Goal: Task Accomplishment & Management: Use online tool/utility

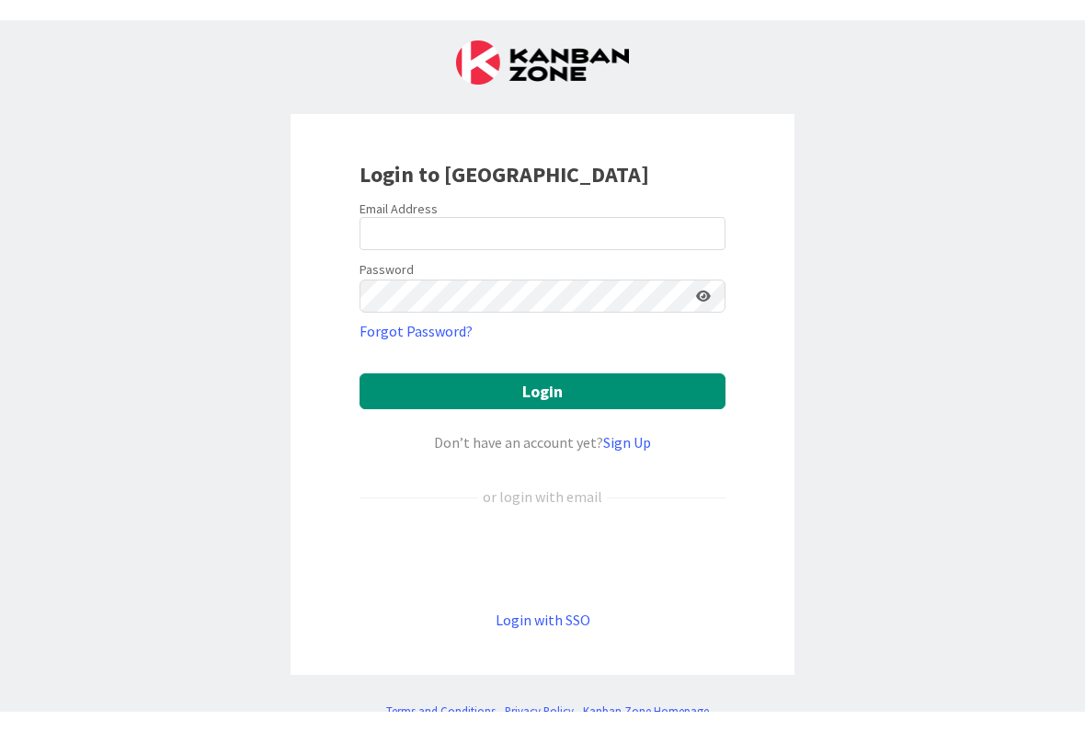
scroll to position [25, 0]
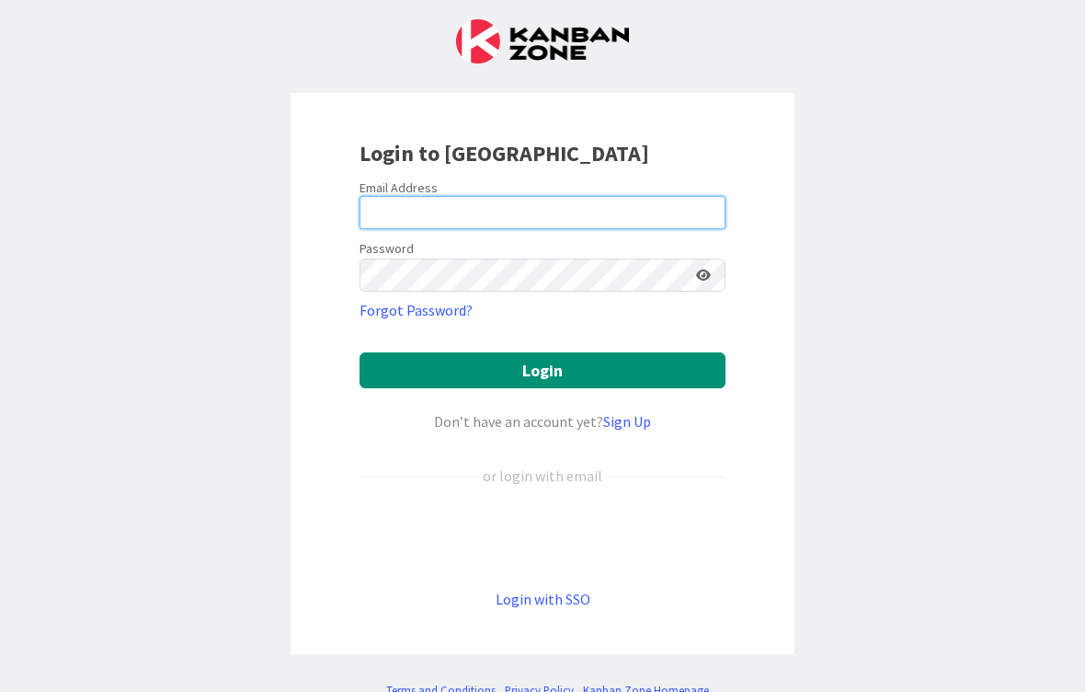
click at [562, 201] on input "email" at bounding box center [543, 212] width 366 height 33
type input "[PERSON_NAME][EMAIL_ADDRESS][DOMAIN_NAME]"
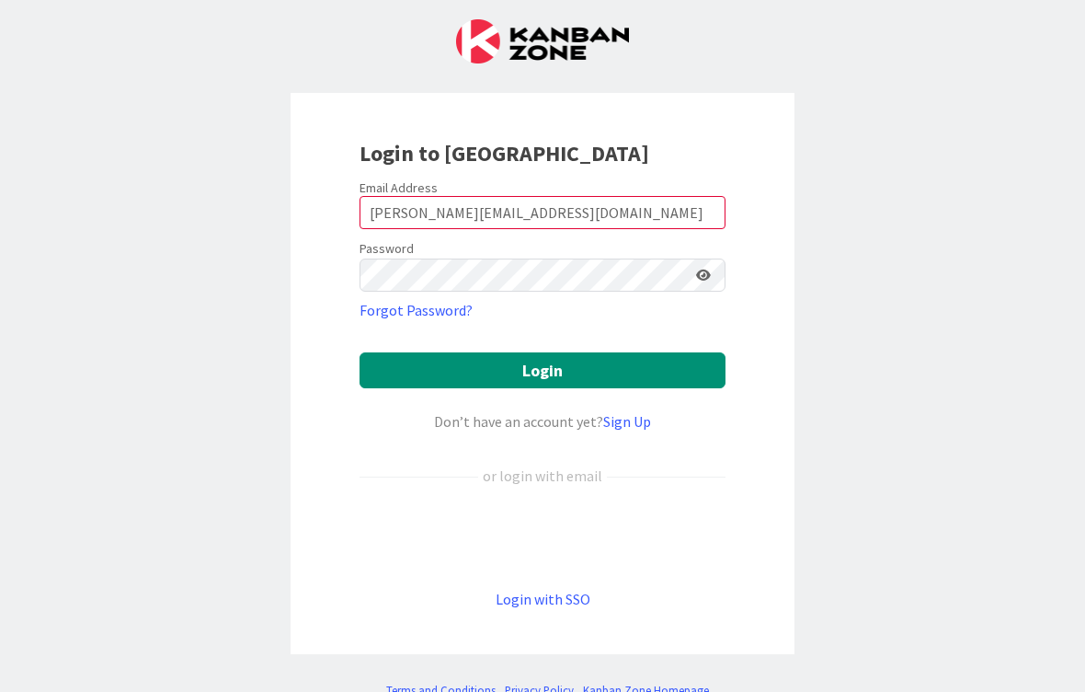
click at [543, 370] on button "Login" at bounding box center [543, 370] width 366 height 36
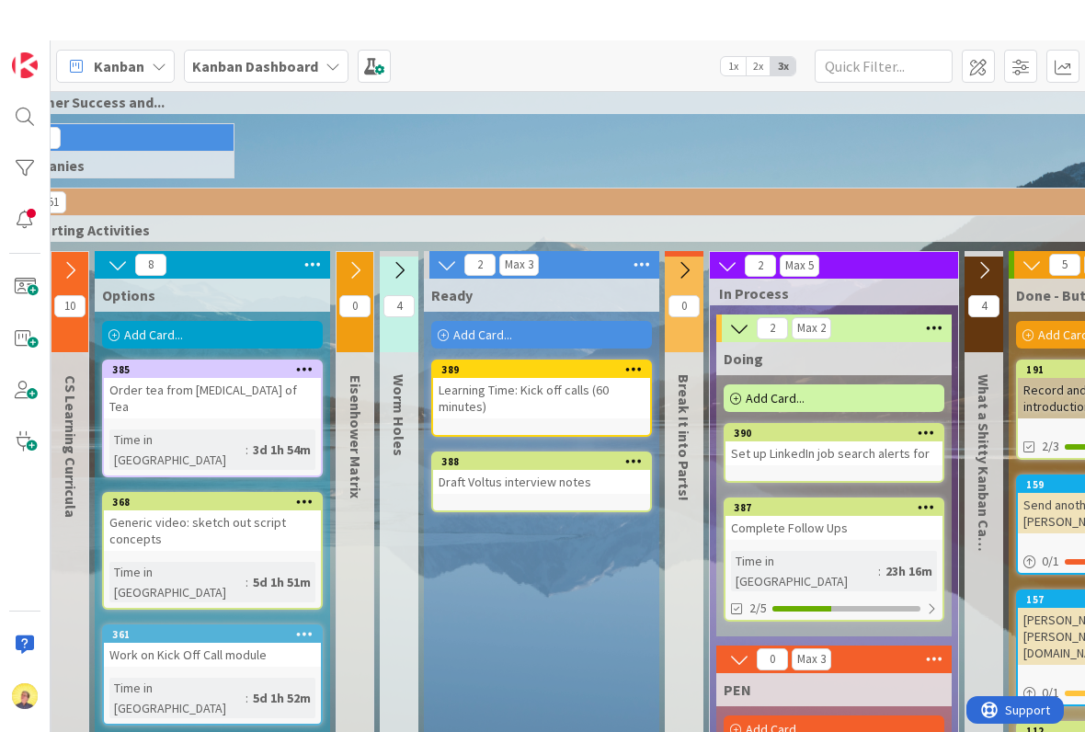
scroll to position [36, 66]
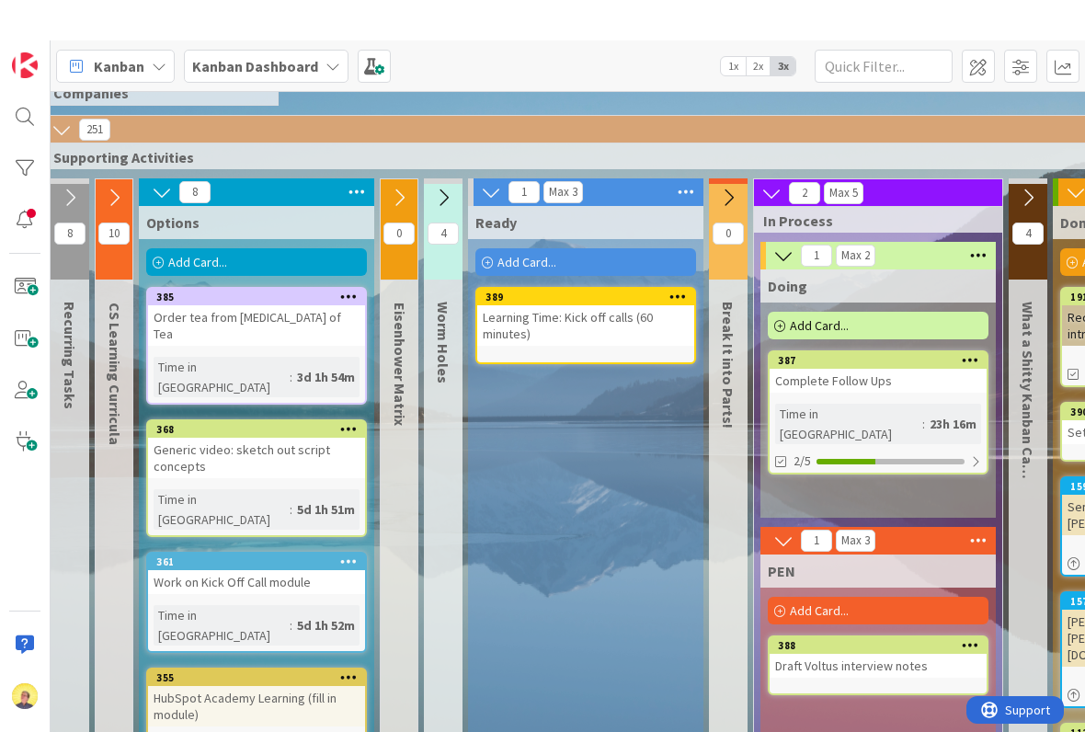
scroll to position [109, 19]
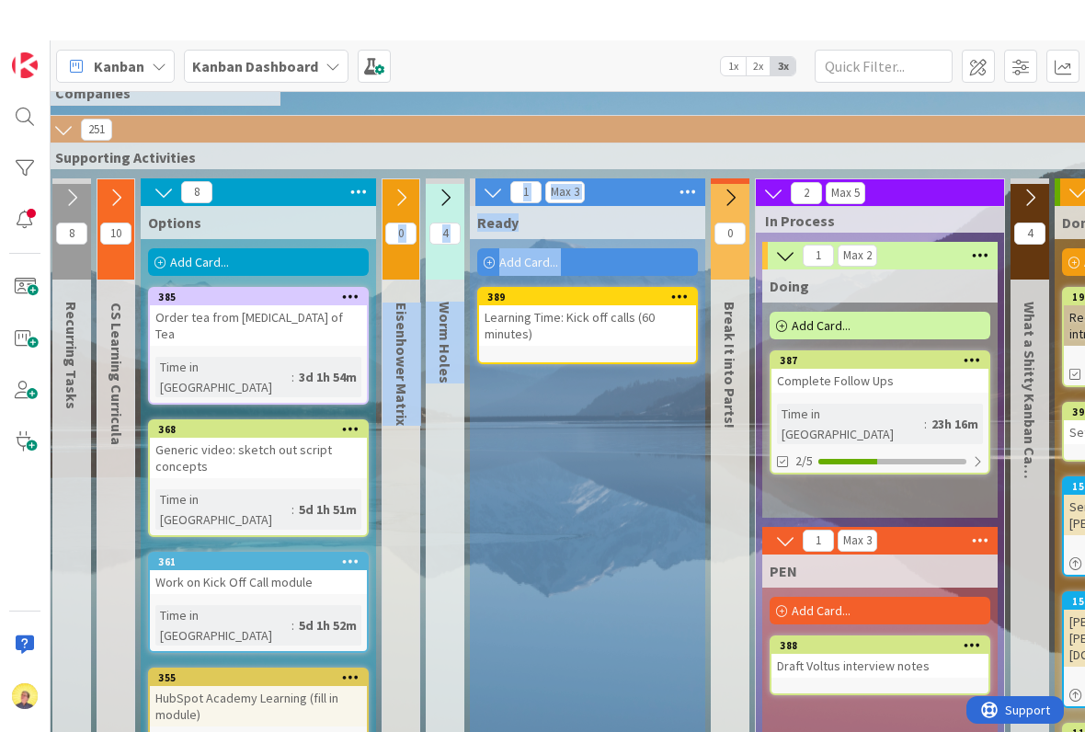
click at [515, 459] on div "Ready Add Card... 389 Learning Time: Kick off calls (60 minutes)" at bounding box center [587, 711] width 235 height 1091
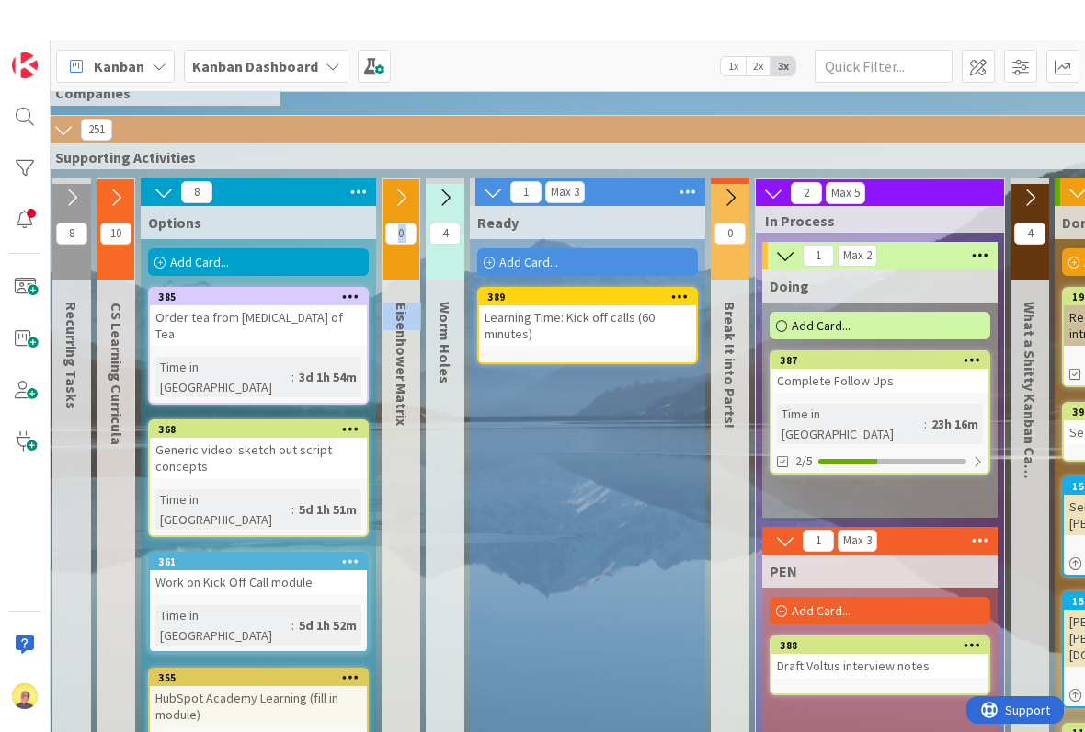
click at [553, 469] on div "Ready Add Card... 389 Learning Time: Kick off calls (60 minutes)" at bounding box center [587, 711] width 235 height 1091
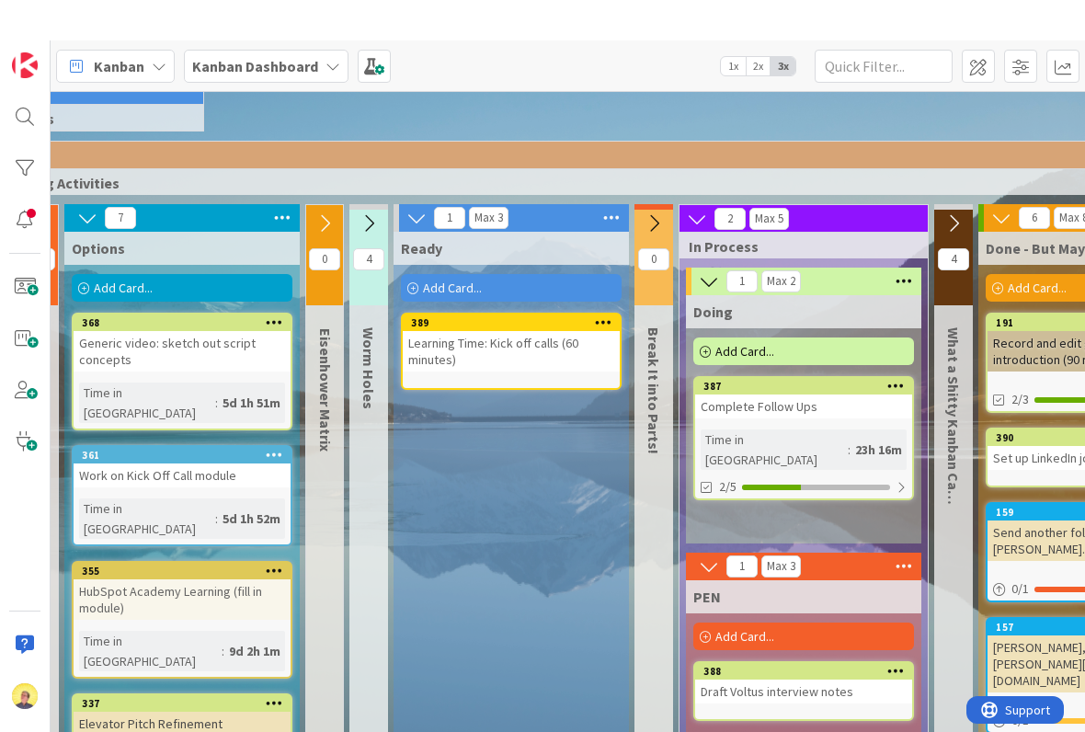
scroll to position [74, 93]
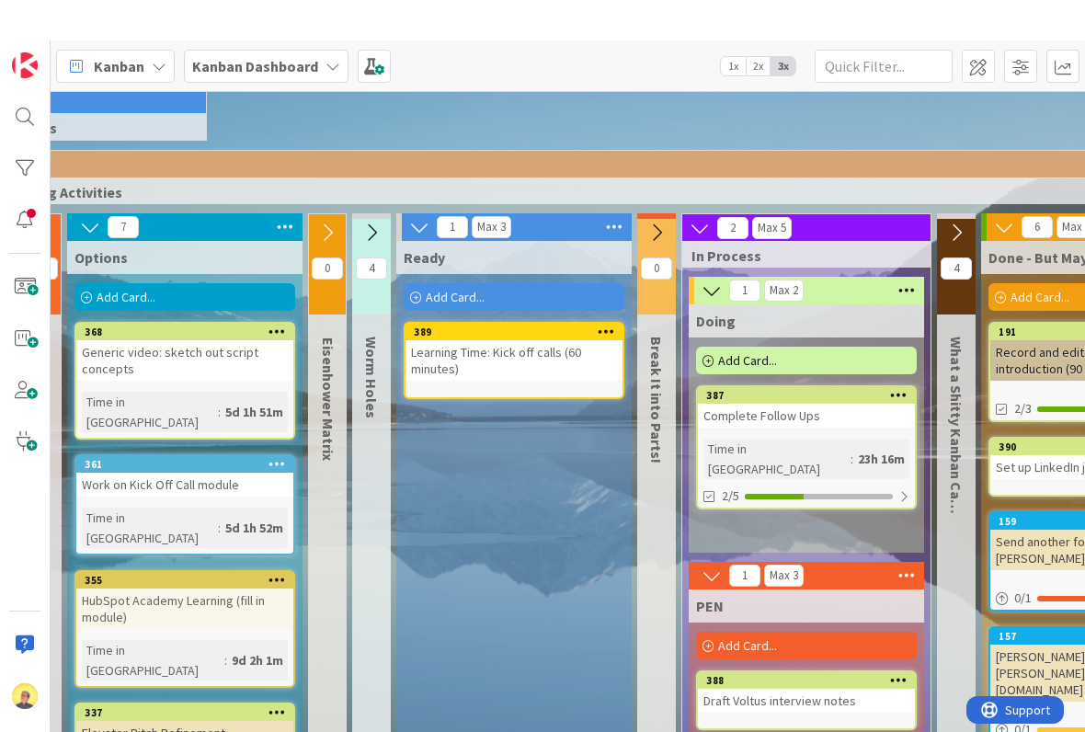
click at [520, 270] on div "Add Card..." at bounding box center [514, 257] width 221 height 28
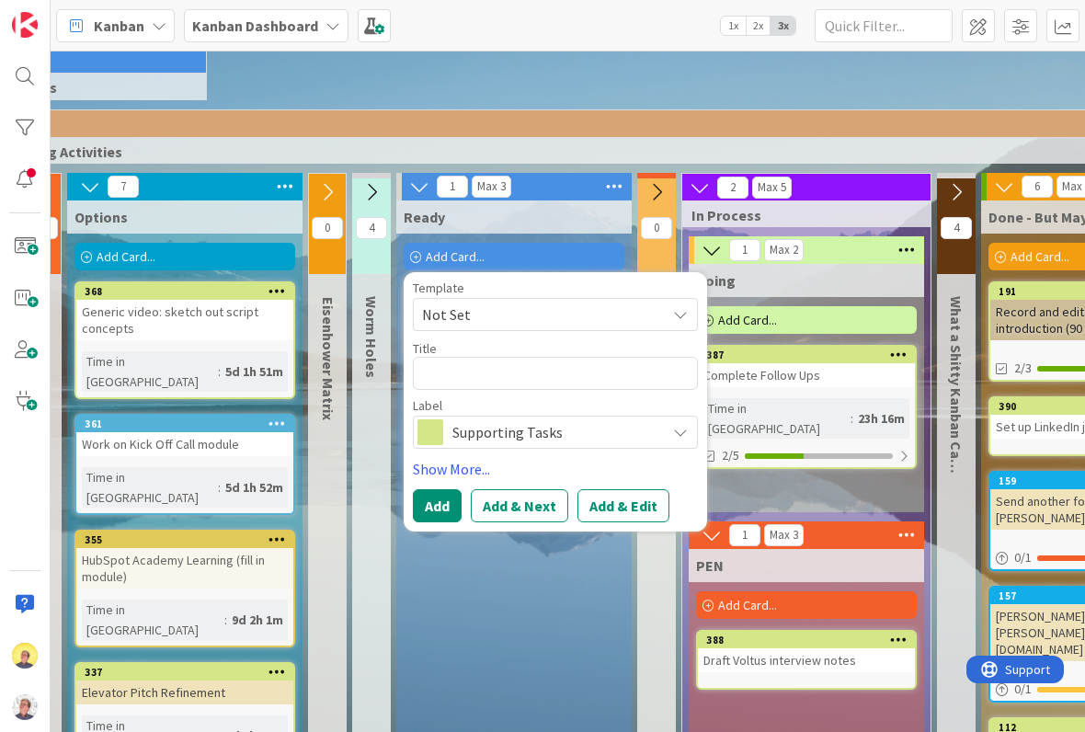
click at [513, 597] on div "Ready Add Card... Template Not Set Title 0 / 128 Label Supporting Tasks Show Mo…" at bounding box center [513, 707] width 235 height 1012
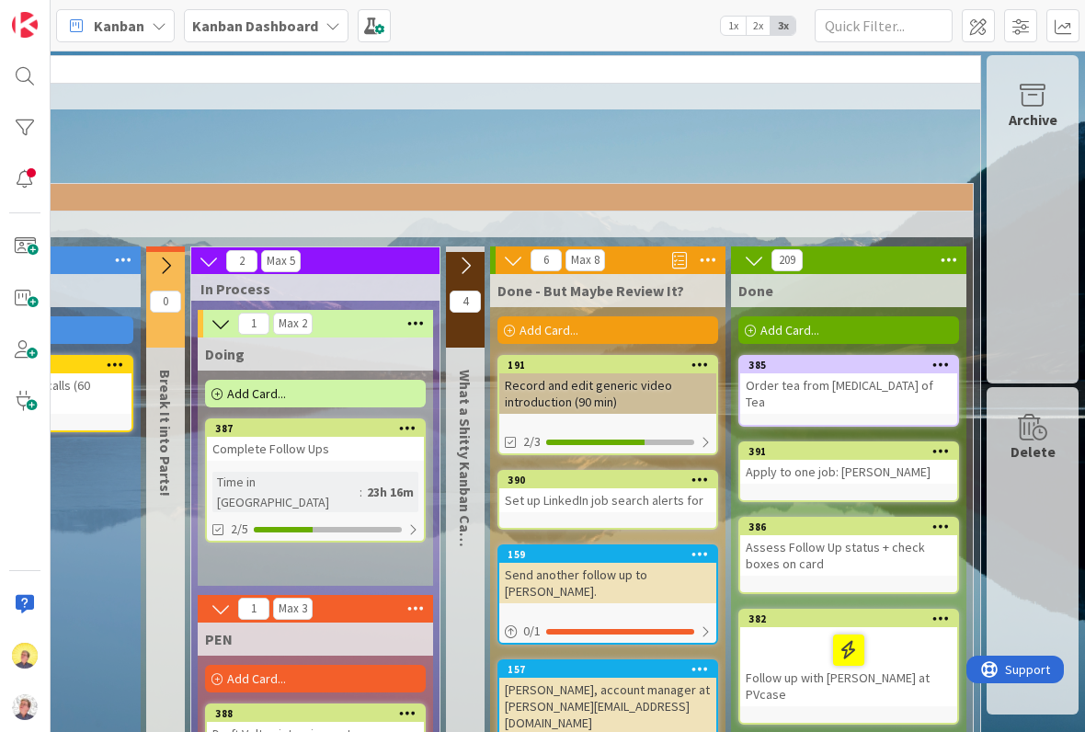
scroll to position [0, 584]
click at [828, 340] on div "Add Card..." at bounding box center [849, 330] width 221 height 28
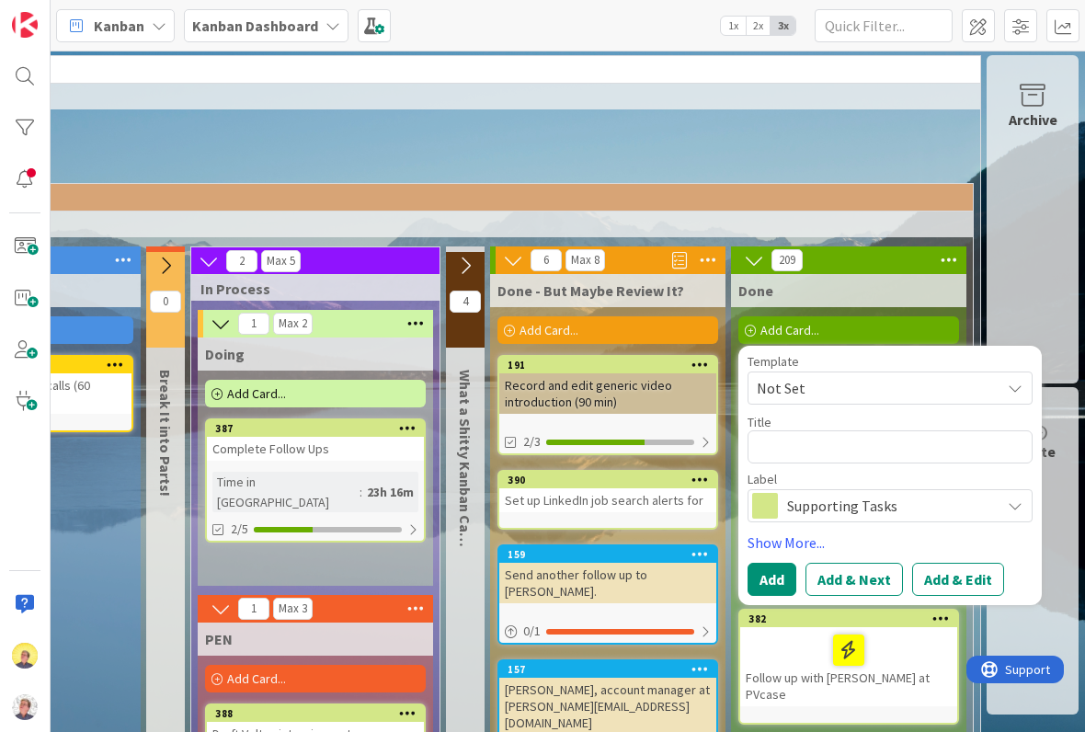
type textarea "x"
type textarea "S"
type textarea "x"
type textarea "Se"
type textarea "x"
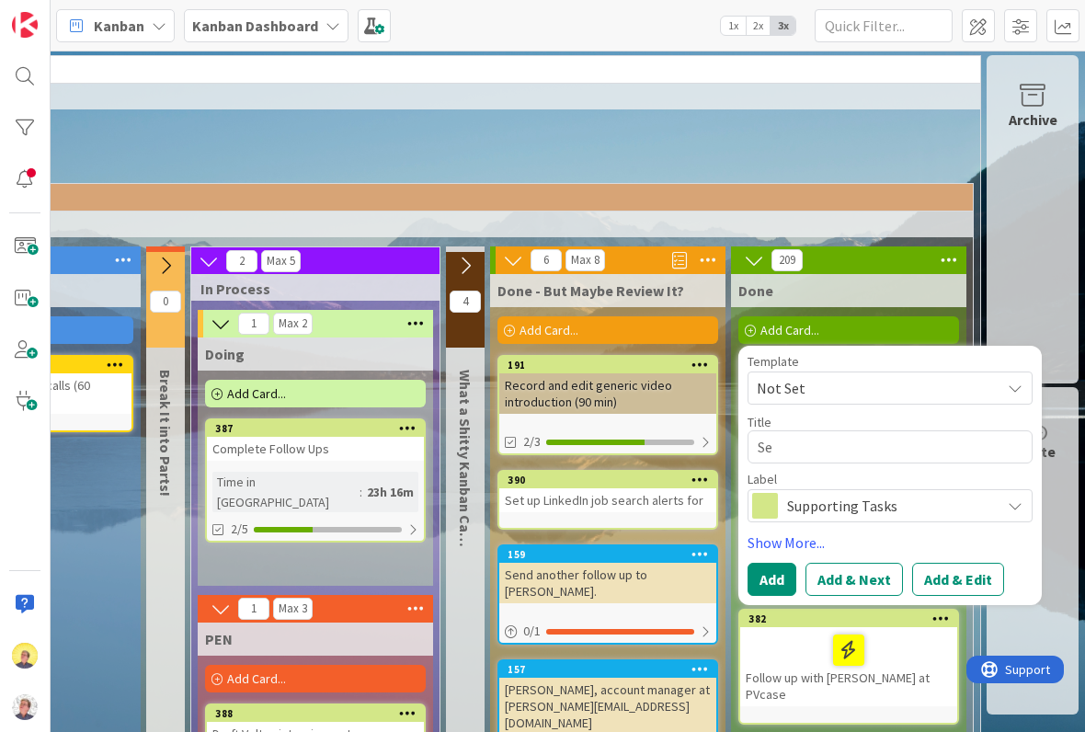
type textarea "Set"
type textarea "x"
type textarea "Set"
type textarea "x"
type textarea "Set u"
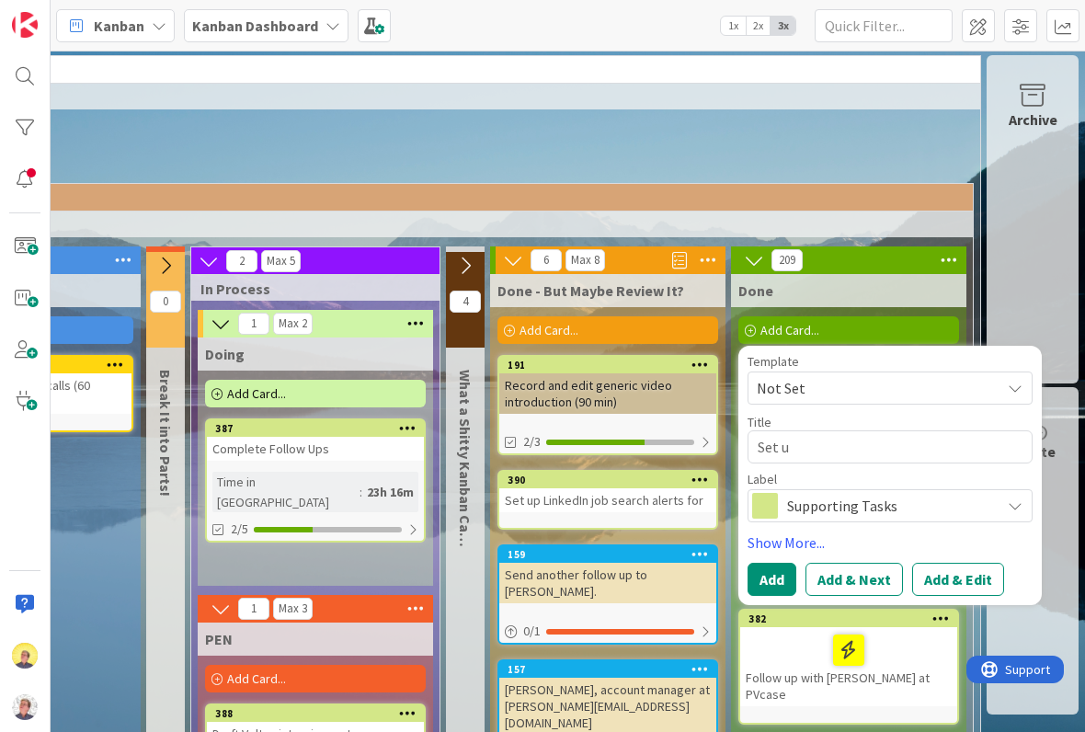
type textarea "x"
type textarea "Set up"
type textarea "x"
type textarea "Set up"
type textarea "x"
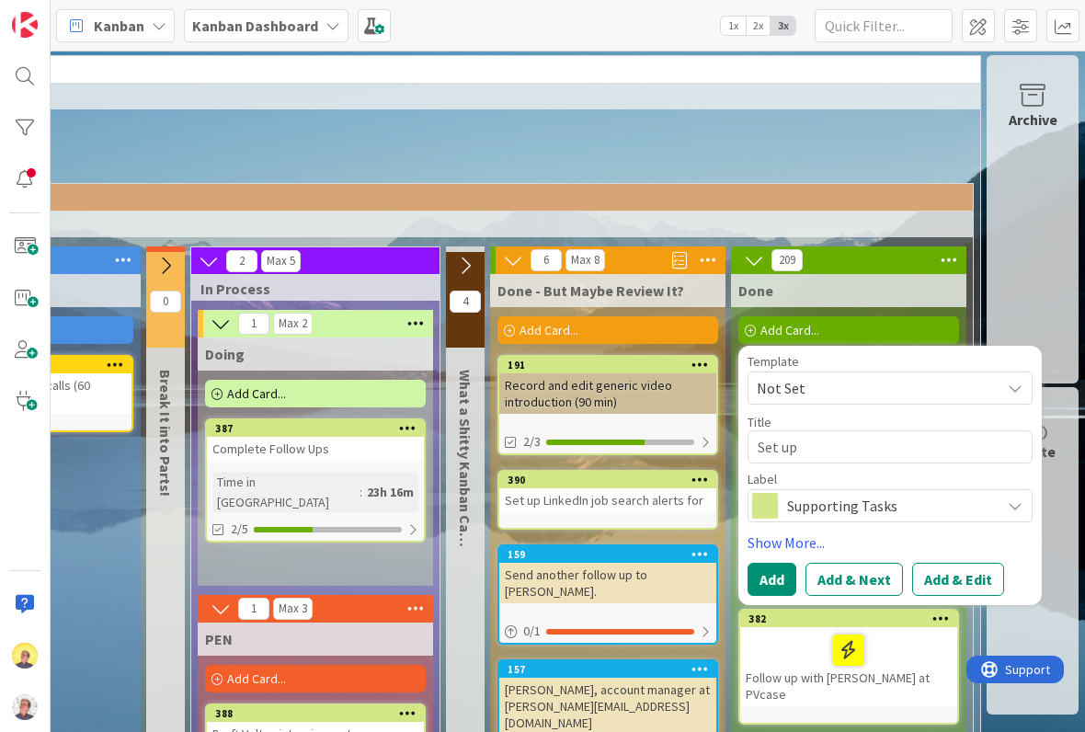
type textarea "Set up S"
type textarea "x"
type textarea "Set up Sa"
type textarea "x"
type textarea "Set up [PERSON_NAME]"
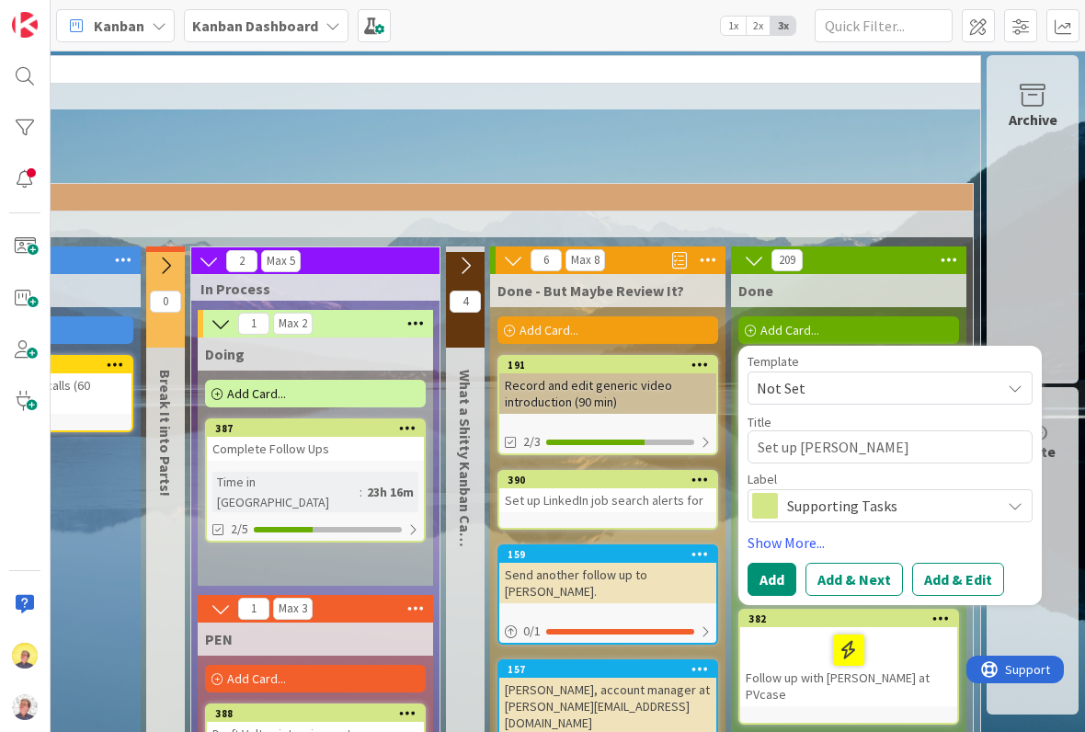
type textarea "x"
type textarea "Set up Sals"
type textarea "x"
type textarea "Set up Salse"
type textarea "x"
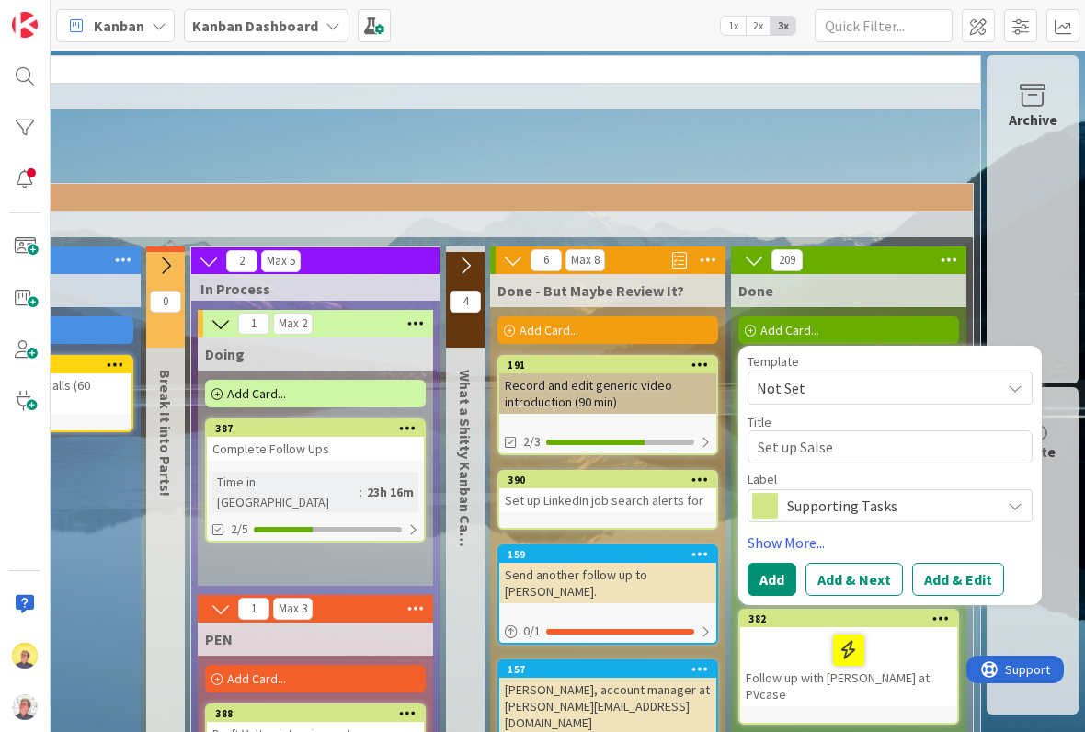
type textarea "Set up Sals"
type textarea "x"
type textarea "Set up [PERSON_NAME]"
type textarea "x"
type textarea "Set up Sa"
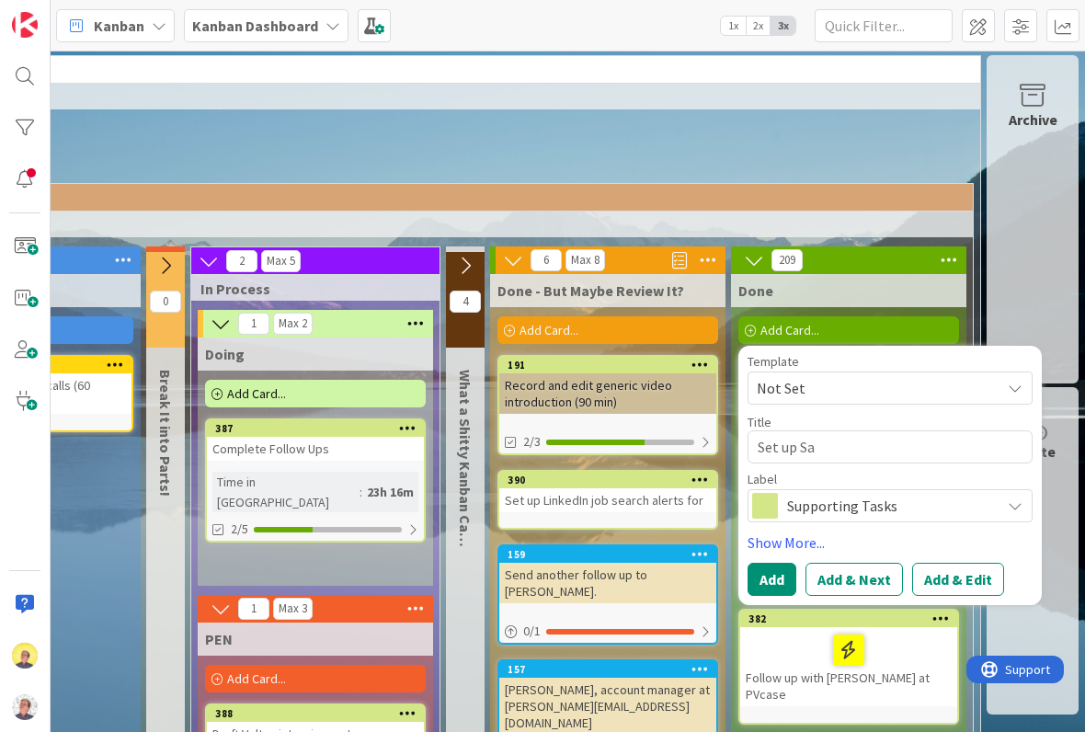
type textarea "x"
type textarea "Set up [PERSON_NAME]"
type textarea "x"
type textarea "Set up Sale"
type textarea "x"
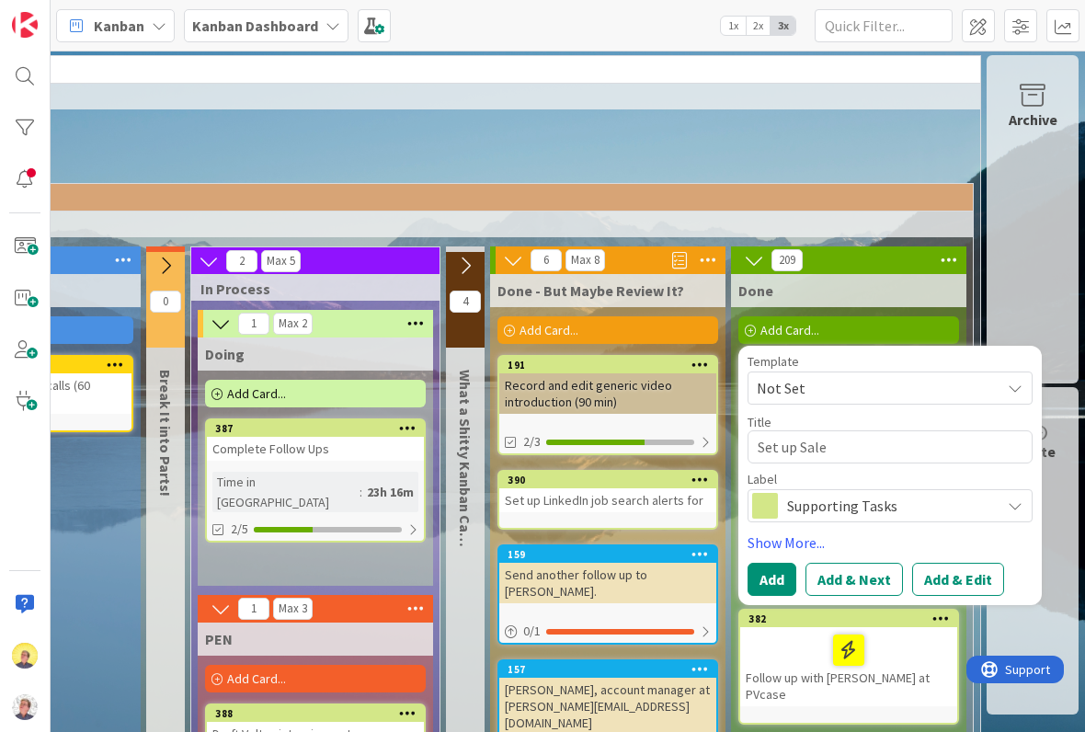
type textarea "Set up Sales"
type textarea "x"
type textarea "Set up Salesf"
type textarea "x"
type textarea "Set up Salesfo"
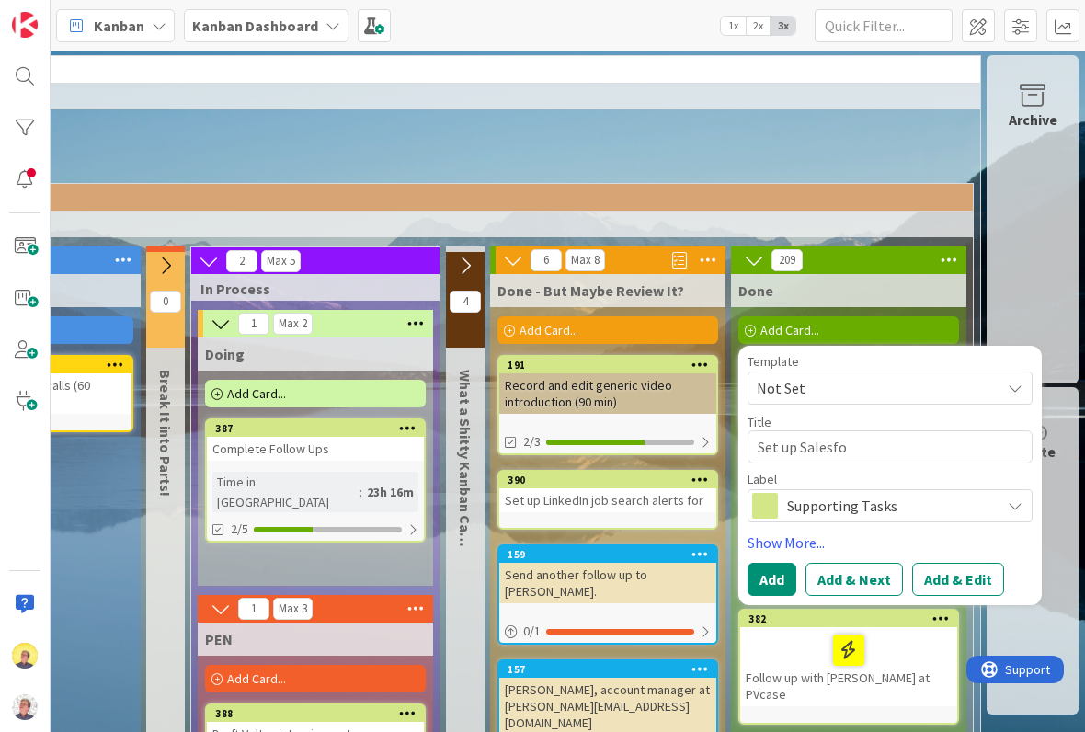
type textarea "x"
type textarea "Set up Salesfor"
type textarea "x"
type textarea "Set up Salesforc"
type textarea "x"
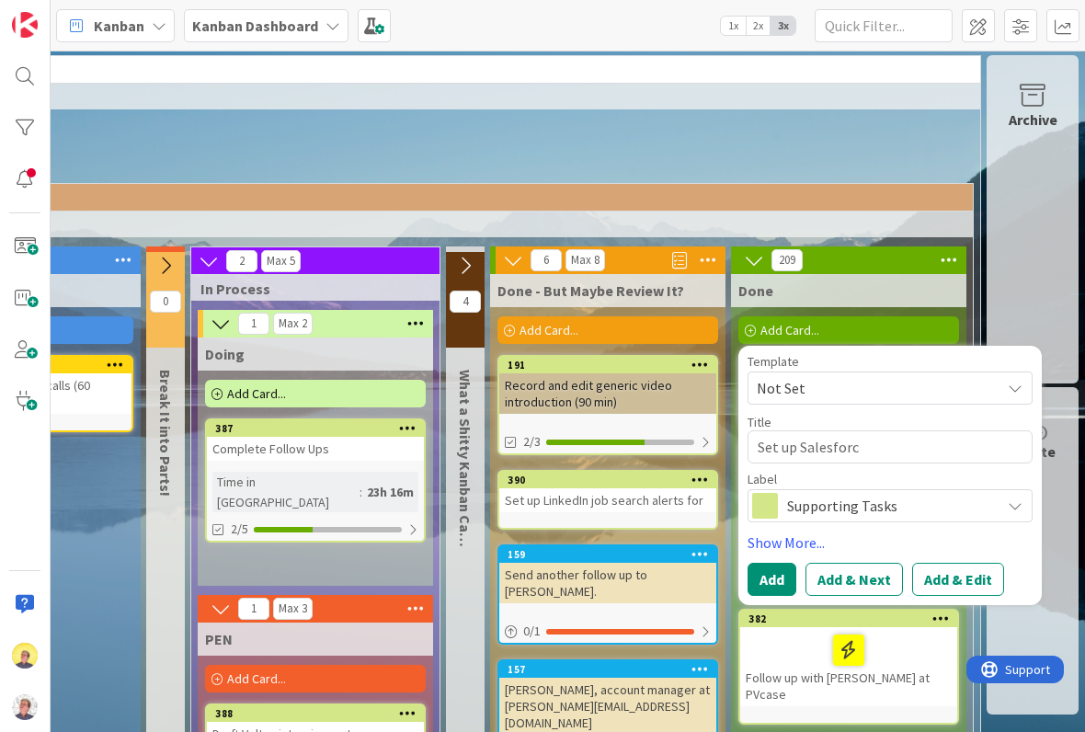
type textarea "Set up Salesforce"
type textarea "x"
type textarea "Set up Salesforce"
type textarea "x"
type textarea "Set up Salesforce D"
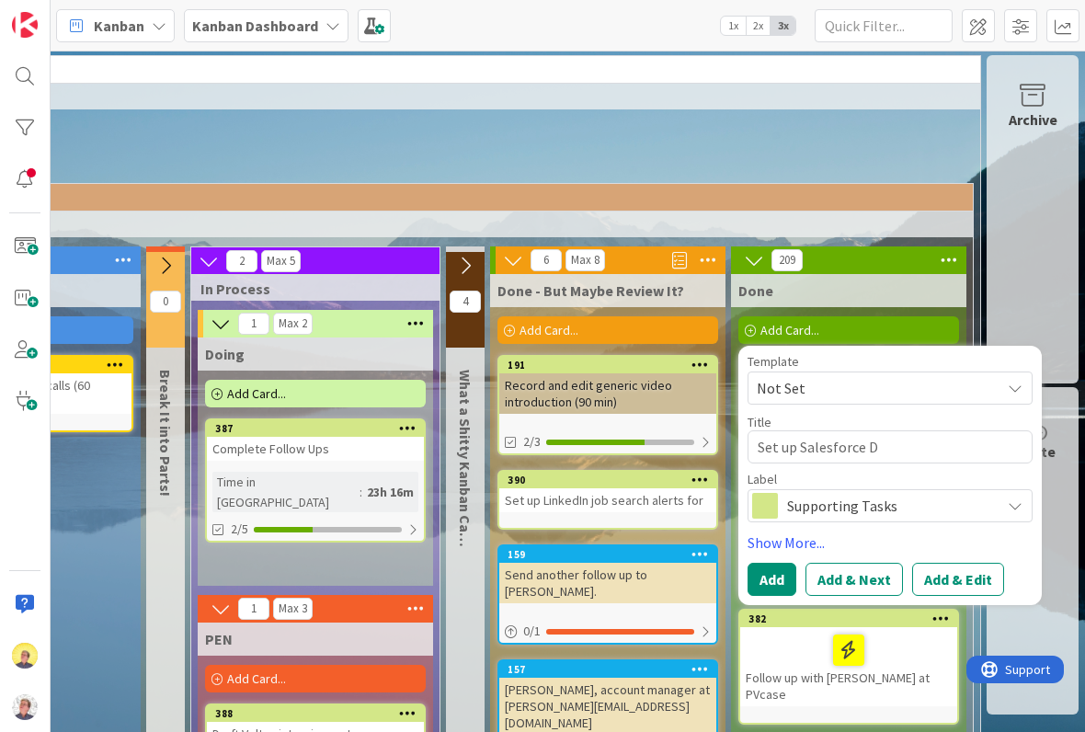
type textarea "x"
type textarea "Set up Salesforce De"
type textarea "x"
type textarea "Set up Salesforce Dev"
type textarea "x"
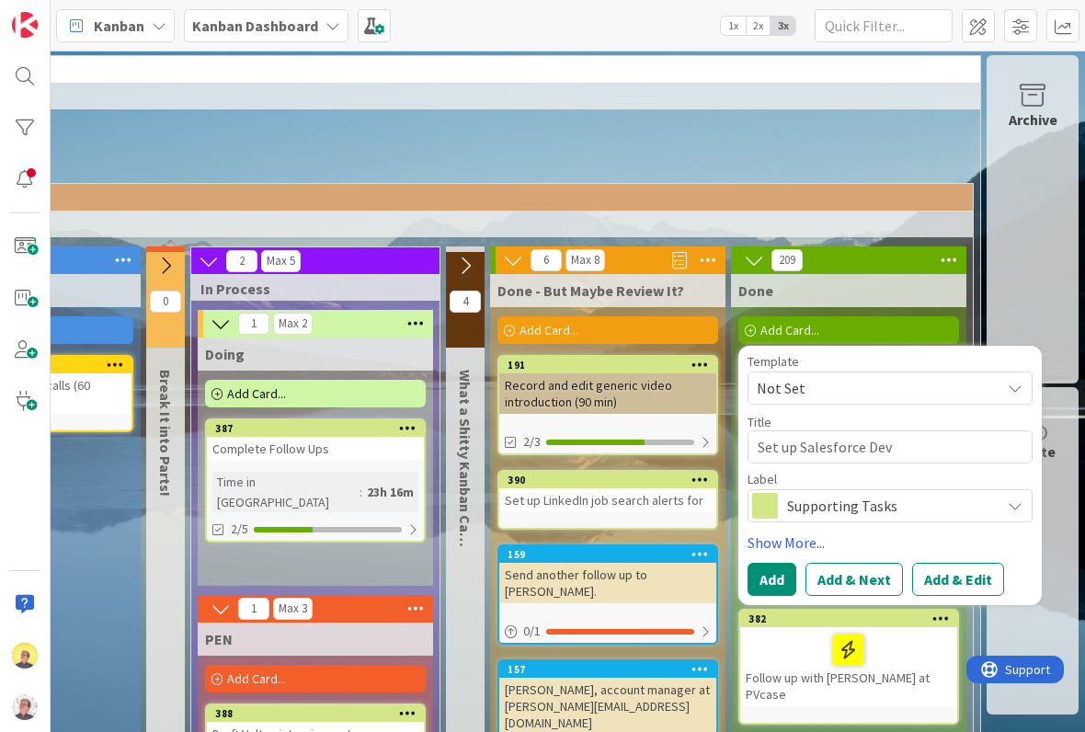
type textarea "Set up Salesforce Deve"
type textarea "x"
type textarea "Set up Salesforce Devel"
type textarea "x"
type textarea "Set up Salesforce Develo"
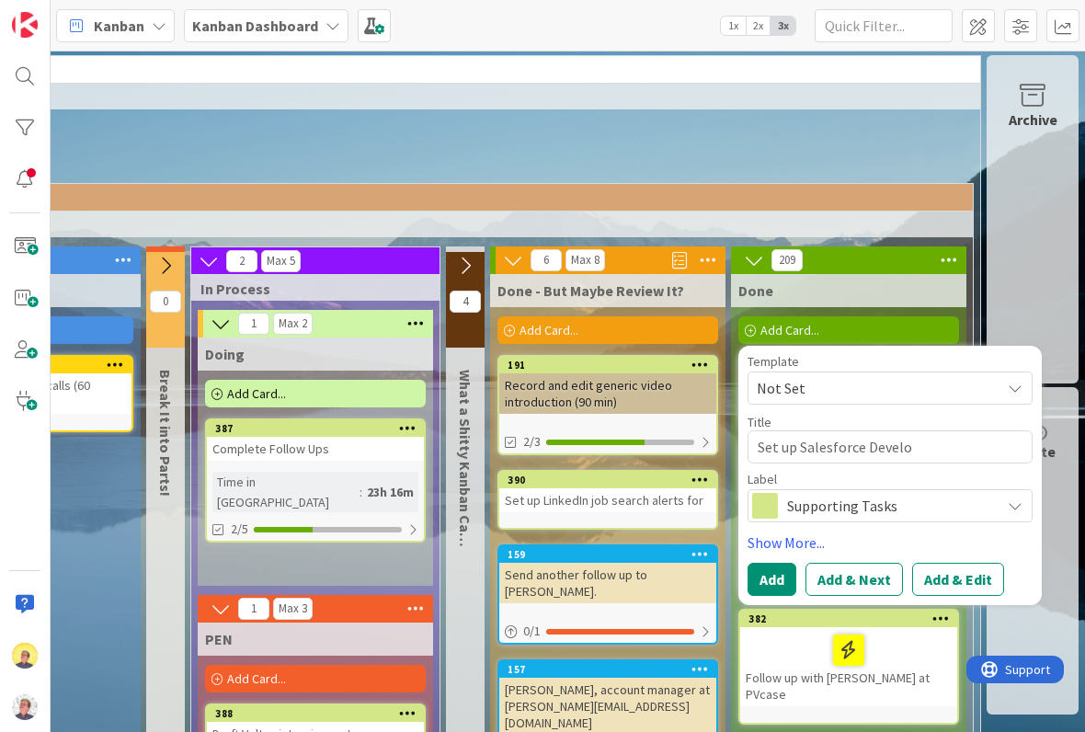
type textarea "x"
type textarea "Set up Salesforce Develop"
type textarea "x"
type textarea "Set up Salesforce Develope"
type textarea "x"
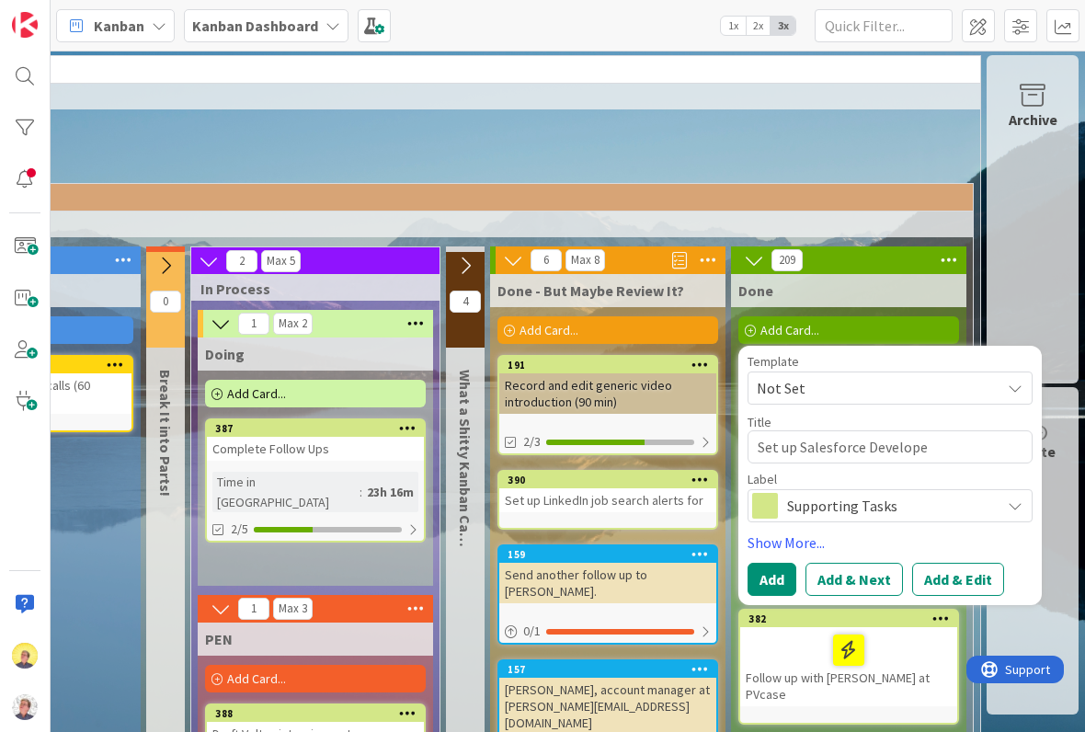
type textarea "Set up Salesforce Developer"
type textarea "x"
type textarea "Set up Salesforce Developer"
type textarea "x"
type textarea "Set up Salesforce Developer E"
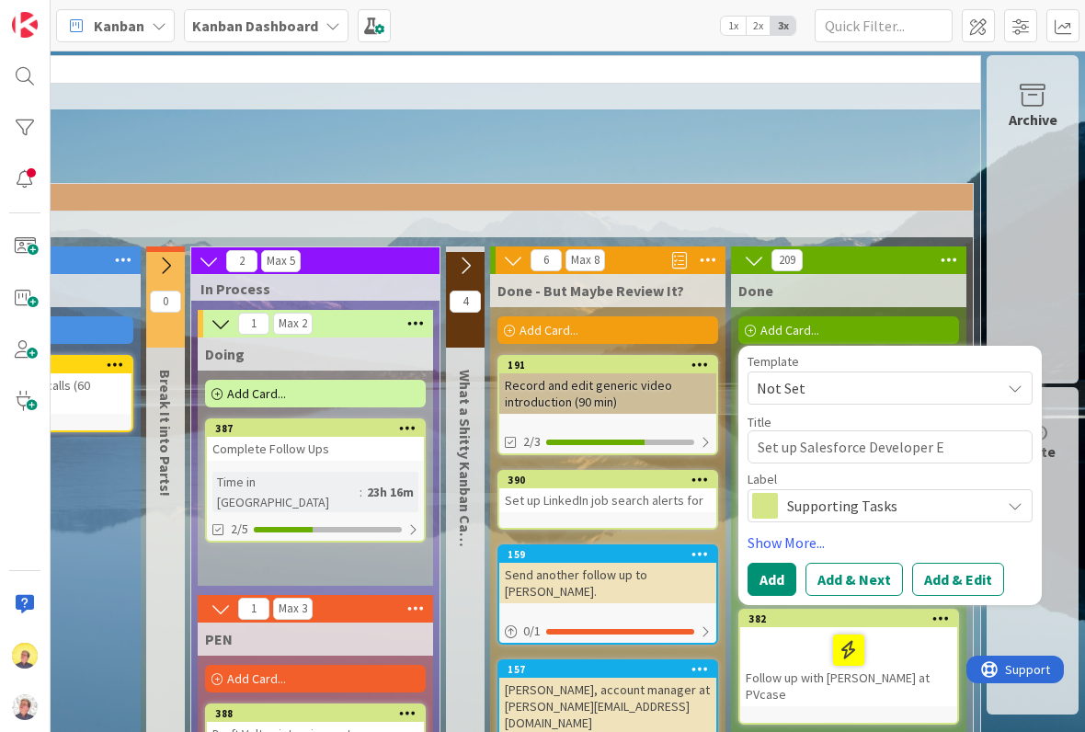
type textarea "x"
type textarea "Set up Salesforce Developer Ed"
type textarea "x"
type textarea "Set up Salesforce Developer Edi"
type textarea "x"
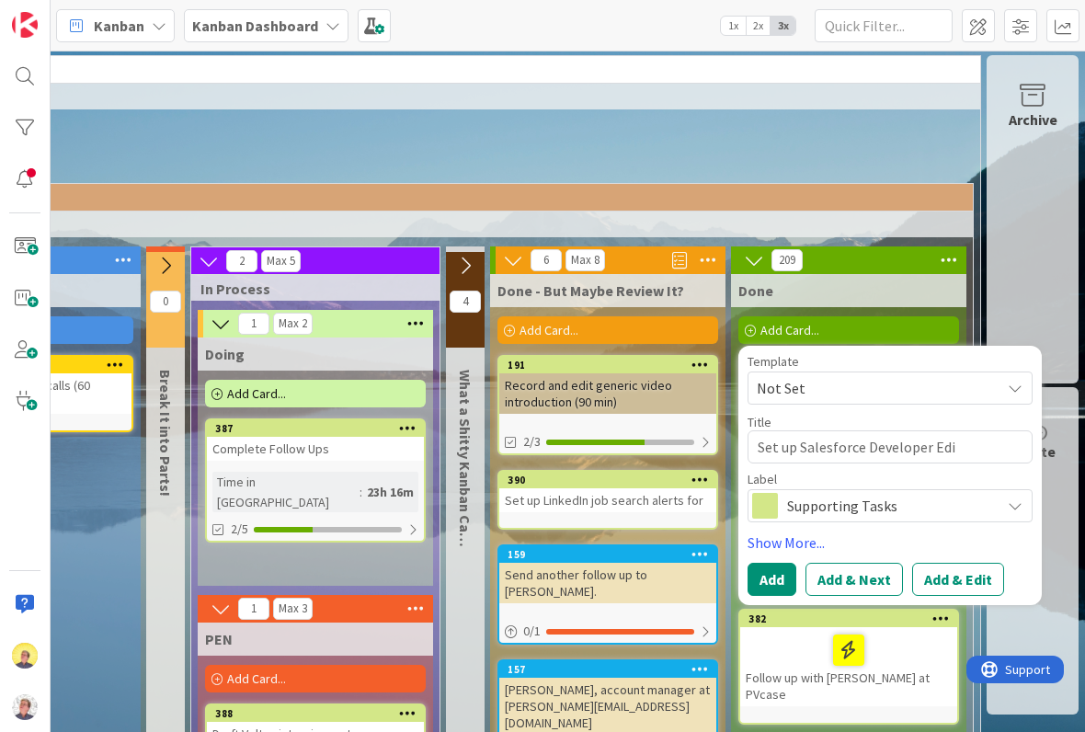
type textarea "Set up Salesforce Developer Edit"
type textarea "x"
type textarea "Set up Salesforce Developer Editi"
type textarea "x"
type textarea "Set up Salesforce Developer Editio"
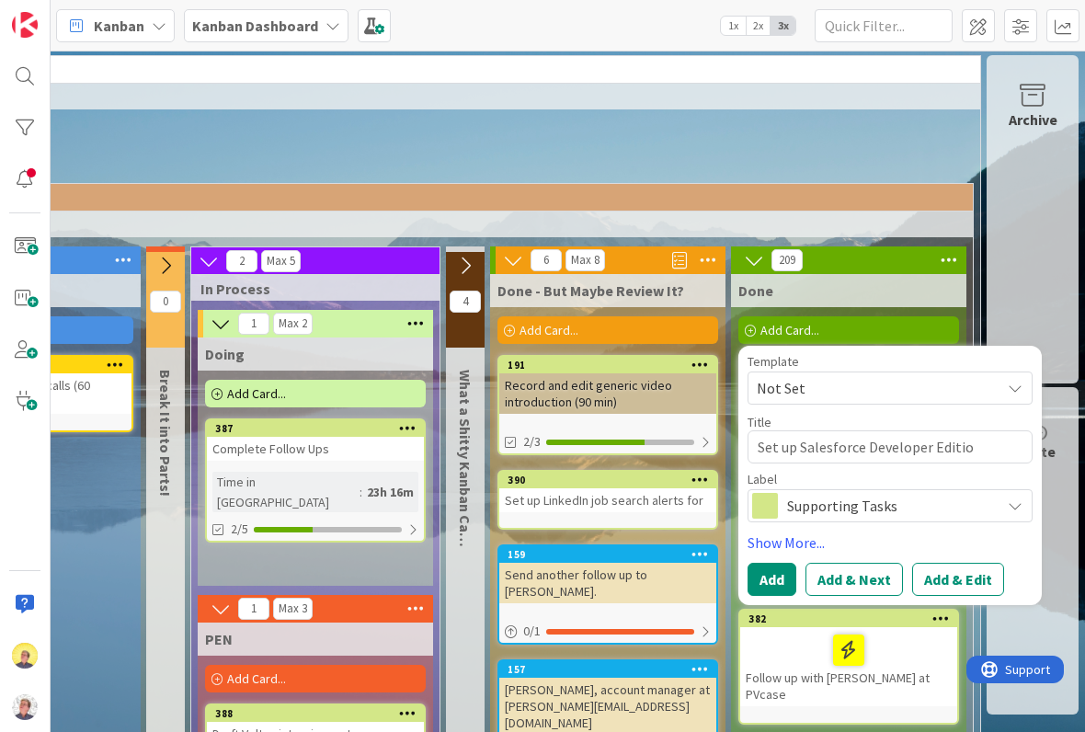
type textarea "x"
type textarea "Set up Salesforce Developer Edition"
type textarea "x"
type textarea "Set up Salesforce Developer Edition"
type textarea "x"
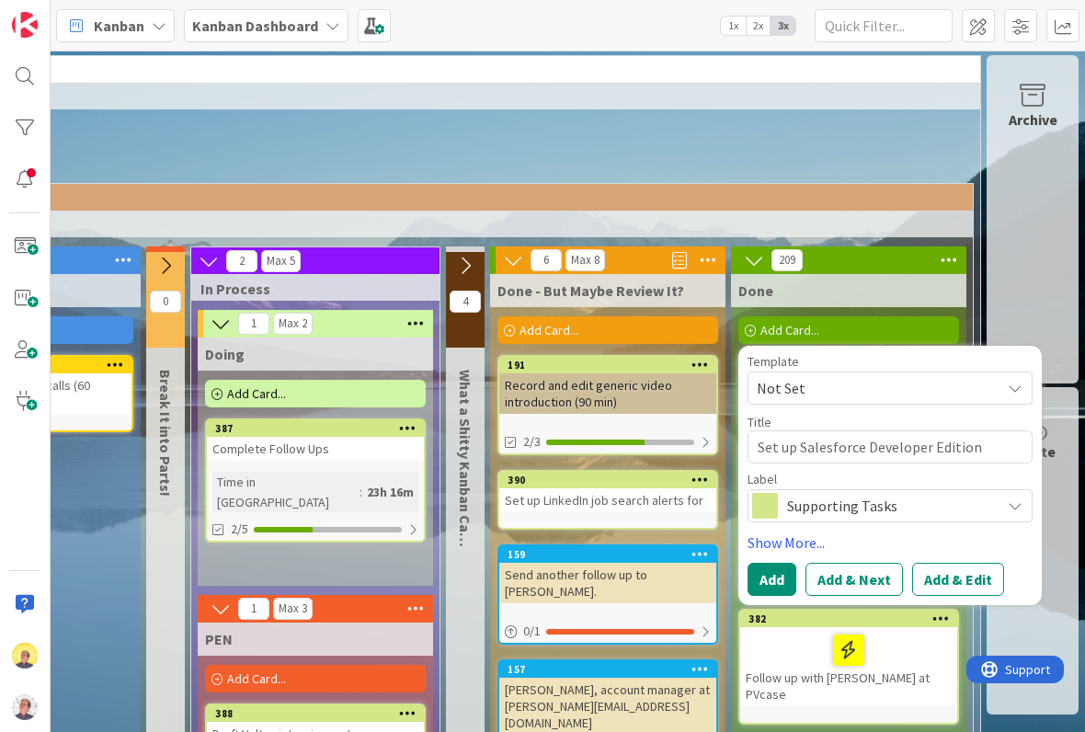
type textarea "Set up Salesforce Developer Edition a"
type textarea "x"
type textarea "Set up Salesforce Developer Edition ac"
type textarea "x"
type textarea "Set up Salesforce Developer Edition acc"
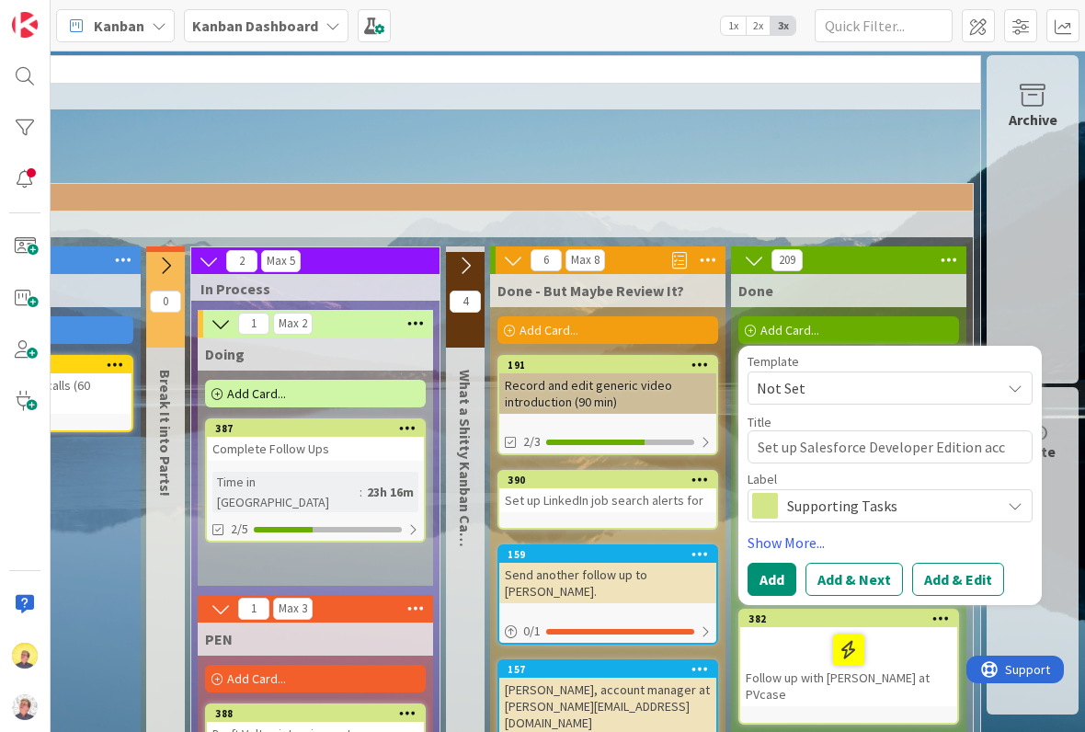
type textarea "x"
type textarea "Set up Salesforce Developer Edition acco"
type textarea "x"
type textarea "Set up Salesforce Developer Edition accou"
type textarea "x"
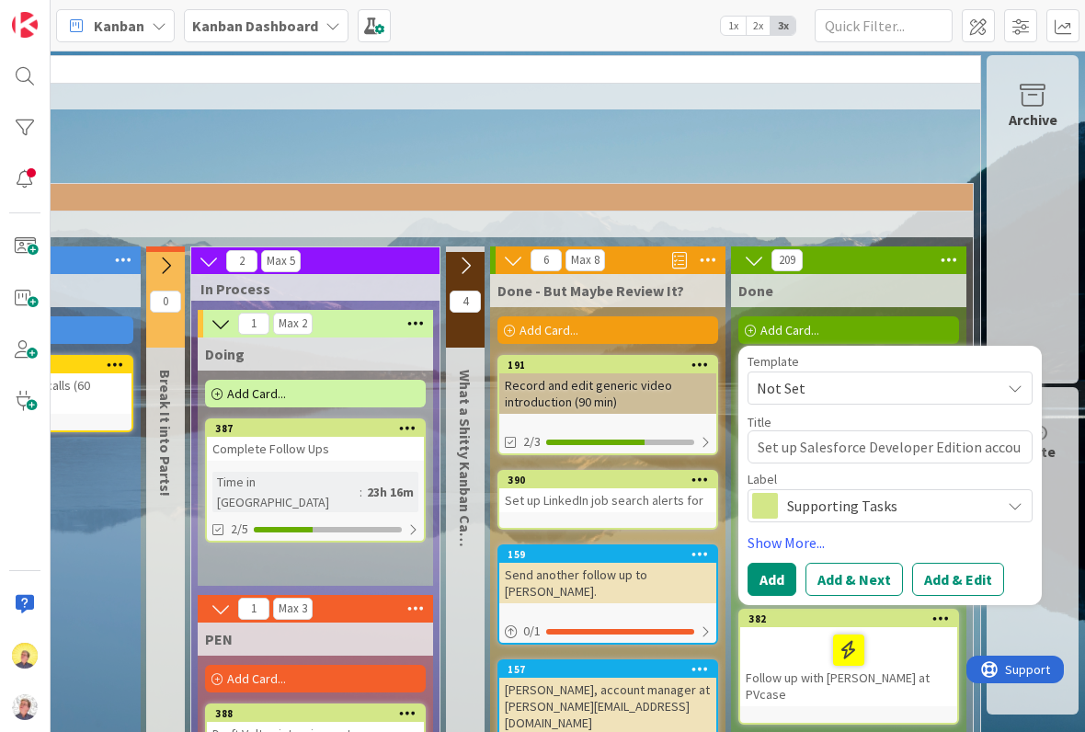
type textarea "Set up Salesforce Developer Edition accoun"
type textarea "x"
type textarea "Set up Salesforce Developer Edition account"
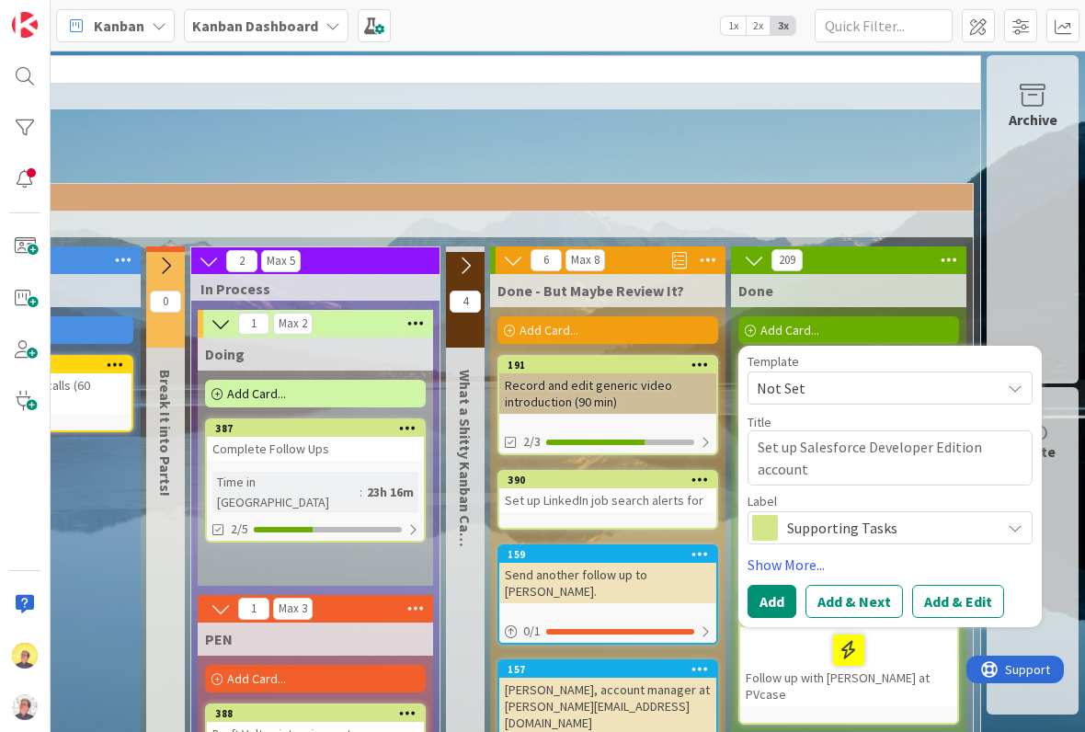
click at [781, 604] on button "Add" at bounding box center [772, 601] width 49 height 33
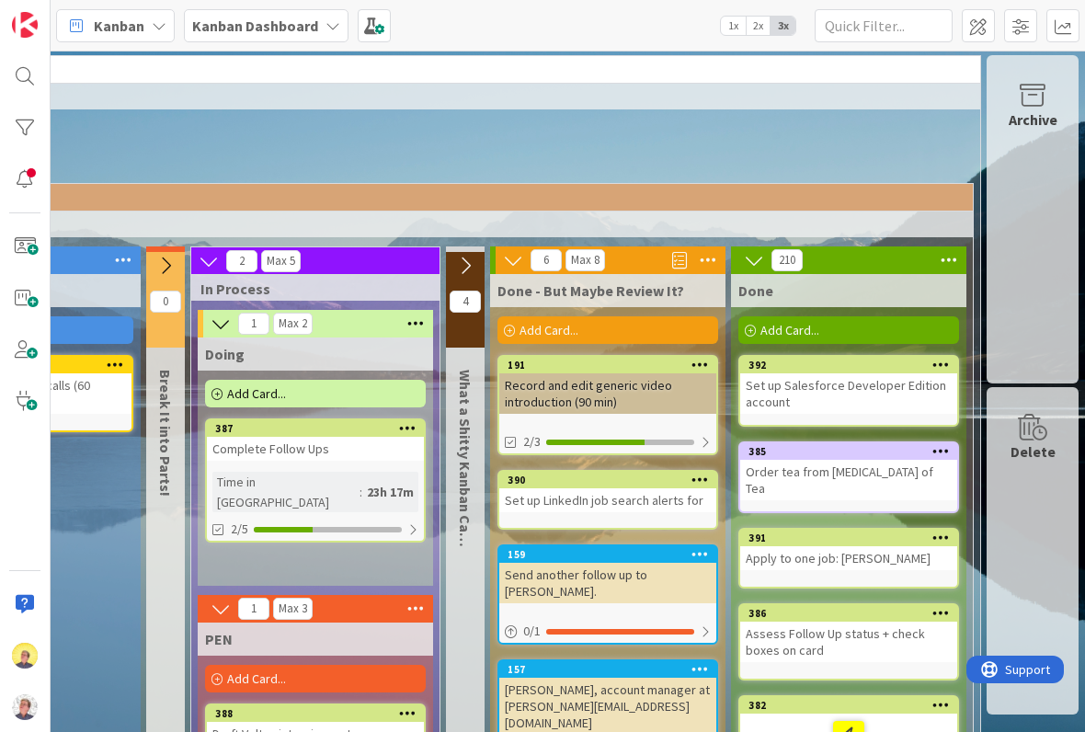
click at [802, 336] on span "Add Card..." at bounding box center [790, 330] width 59 height 17
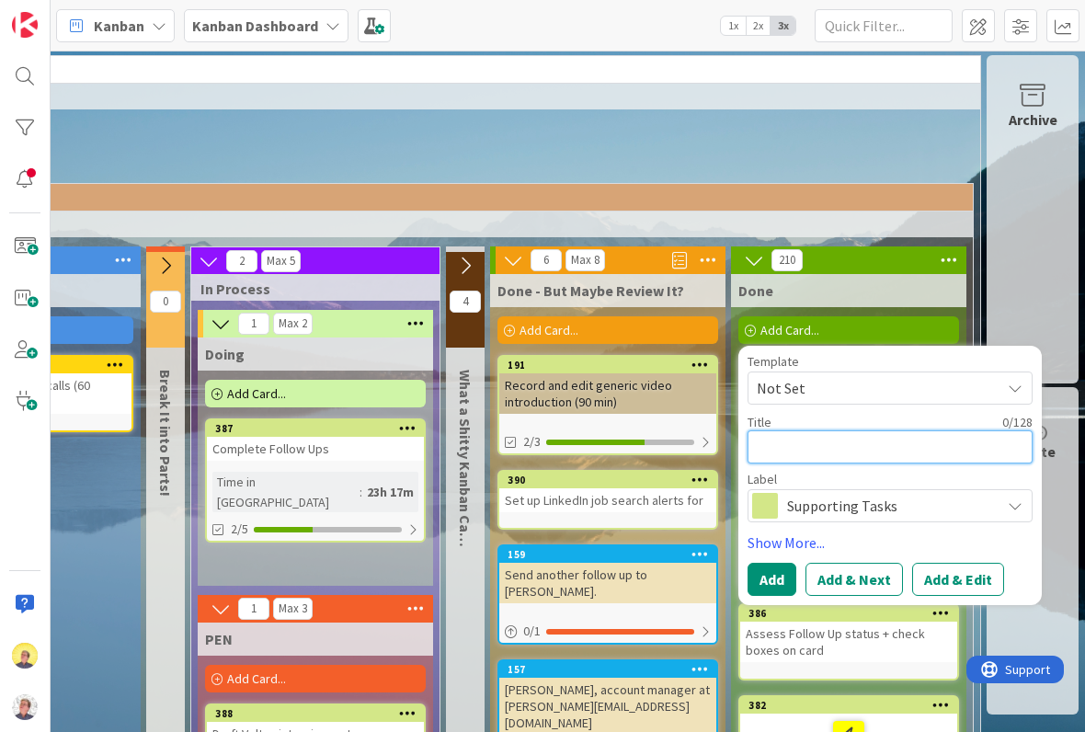
type textarea "x"
type textarea "S"
type textarea "x"
type textarea "St"
type textarea "x"
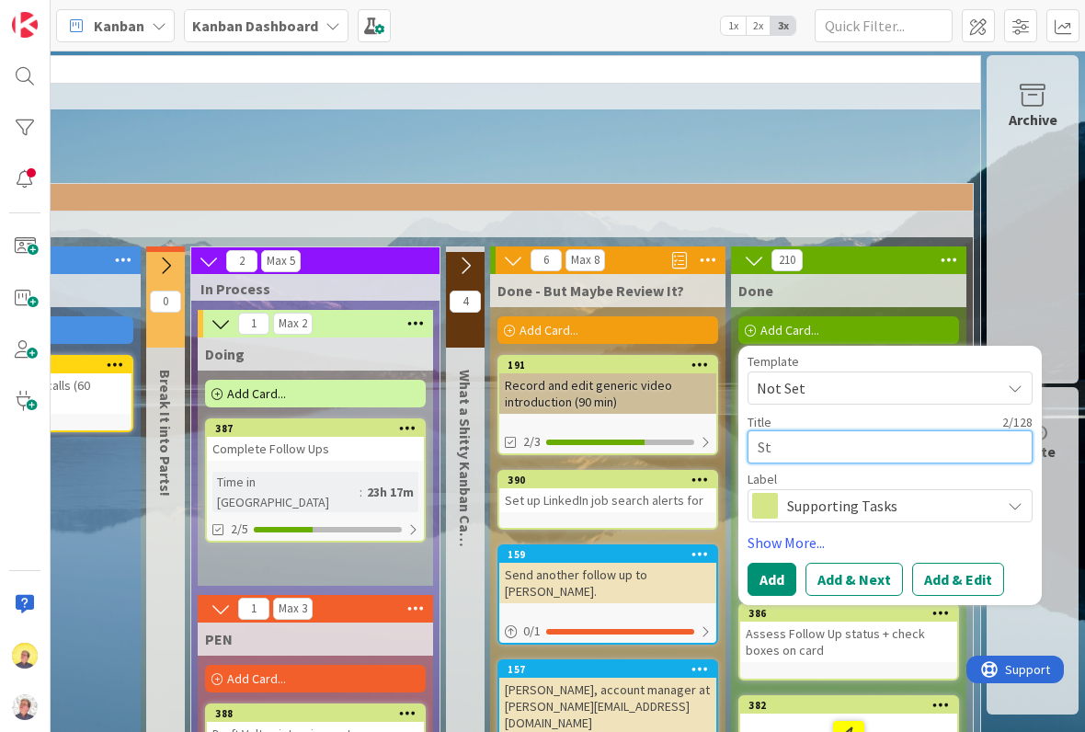
type textarea "Sta"
type textarea "x"
type textarea "Star"
type textarea "x"
type textarea "Start"
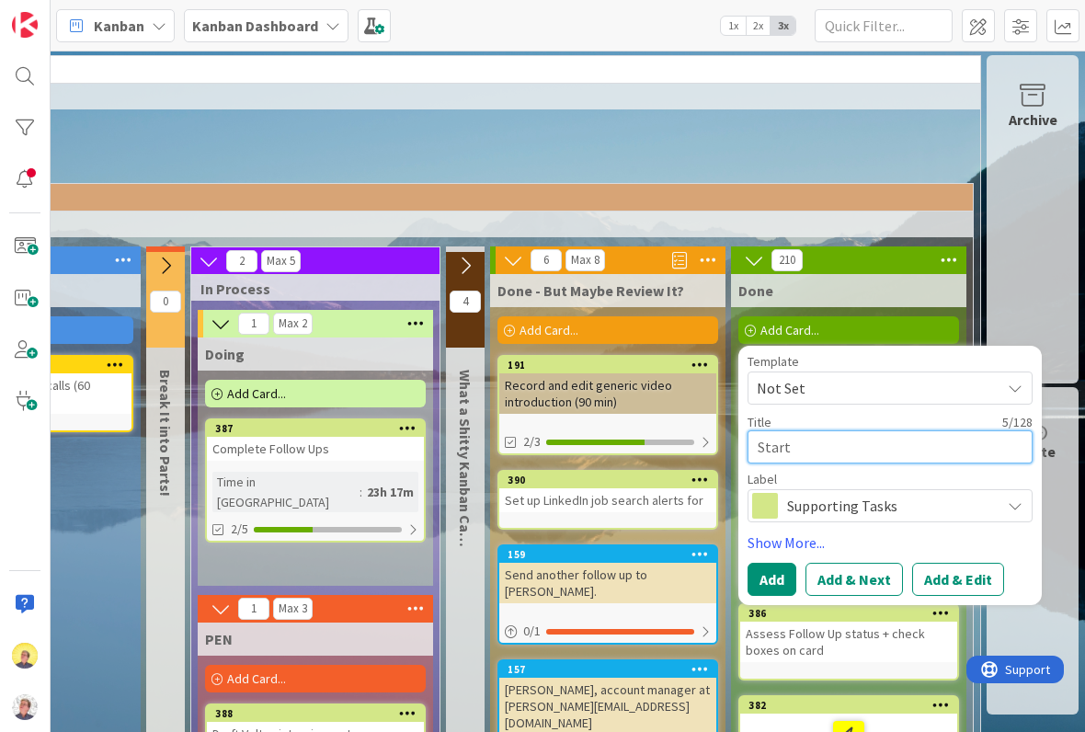
type textarea "x"
type textarea "Start"
type textarea "x"
type textarea "Start L"
type textarea "x"
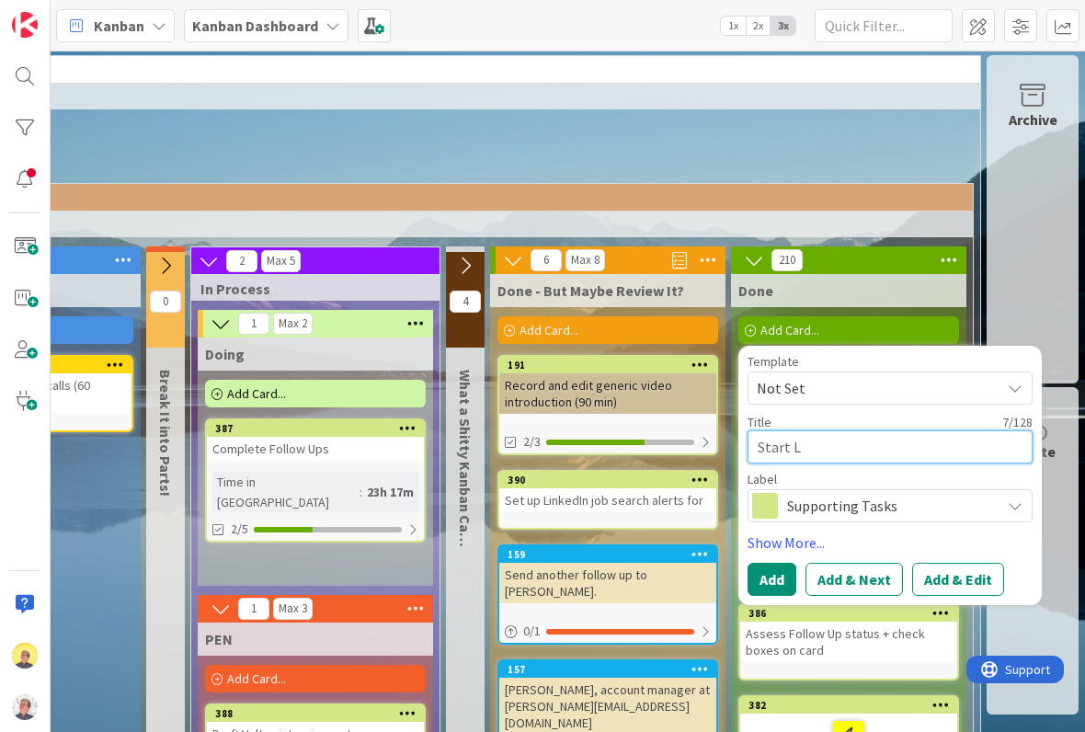
type textarea "Start [PERSON_NAME]"
type textarea "x"
type textarea "Start [PERSON_NAME]"
type textarea "x"
type textarea "Start Link"
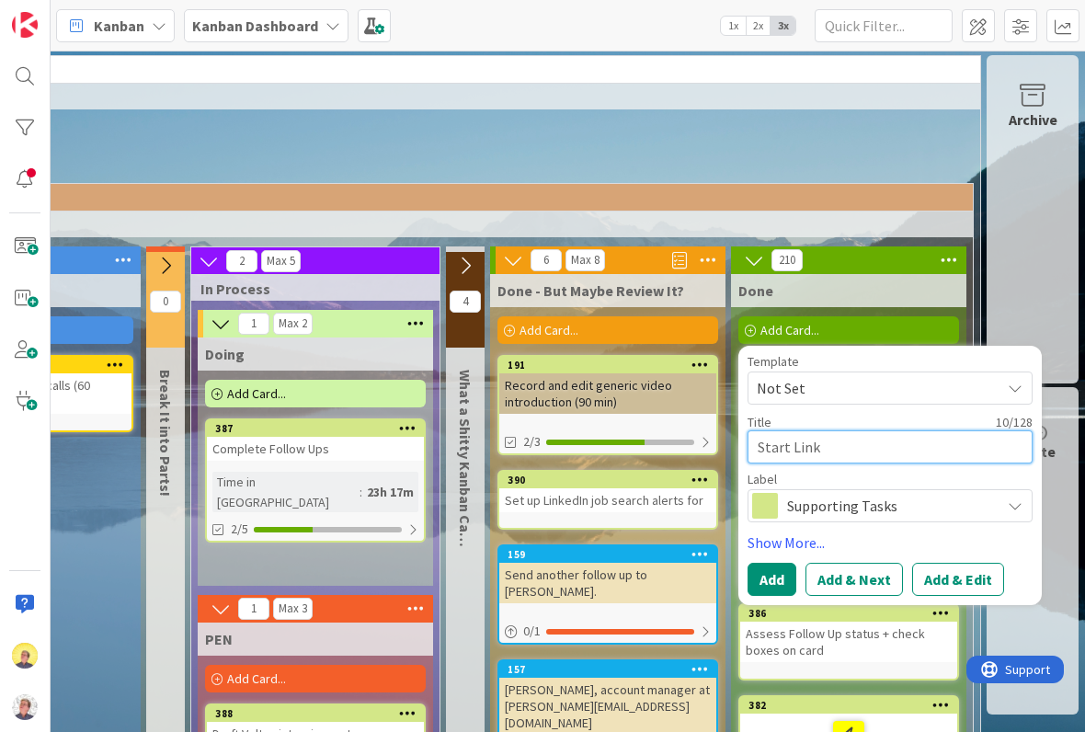
type textarea "x"
type textarea "Start [PERSON_NAME]"
type textarea "x"
type textarea "Start Linked"
type textarea "x"
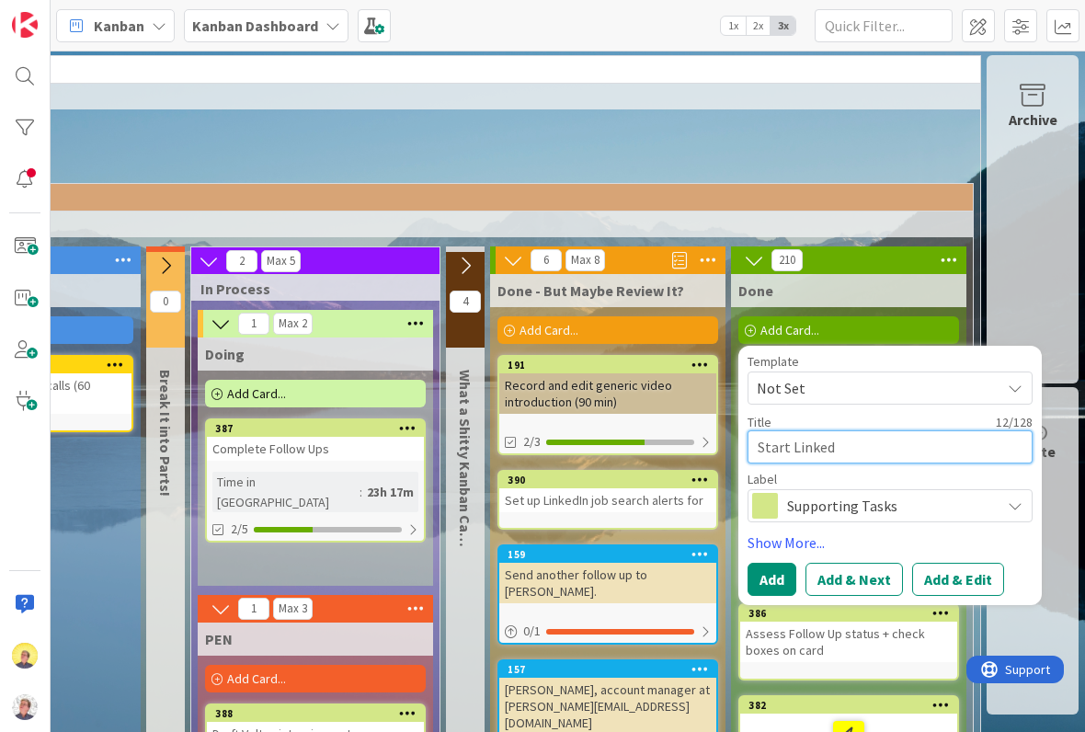
type textarea "Start LinkedI"
type textarea "x"
type textarea "Start LinkedIn"
type textarea "x"
type textarea "Start LinkedIn"
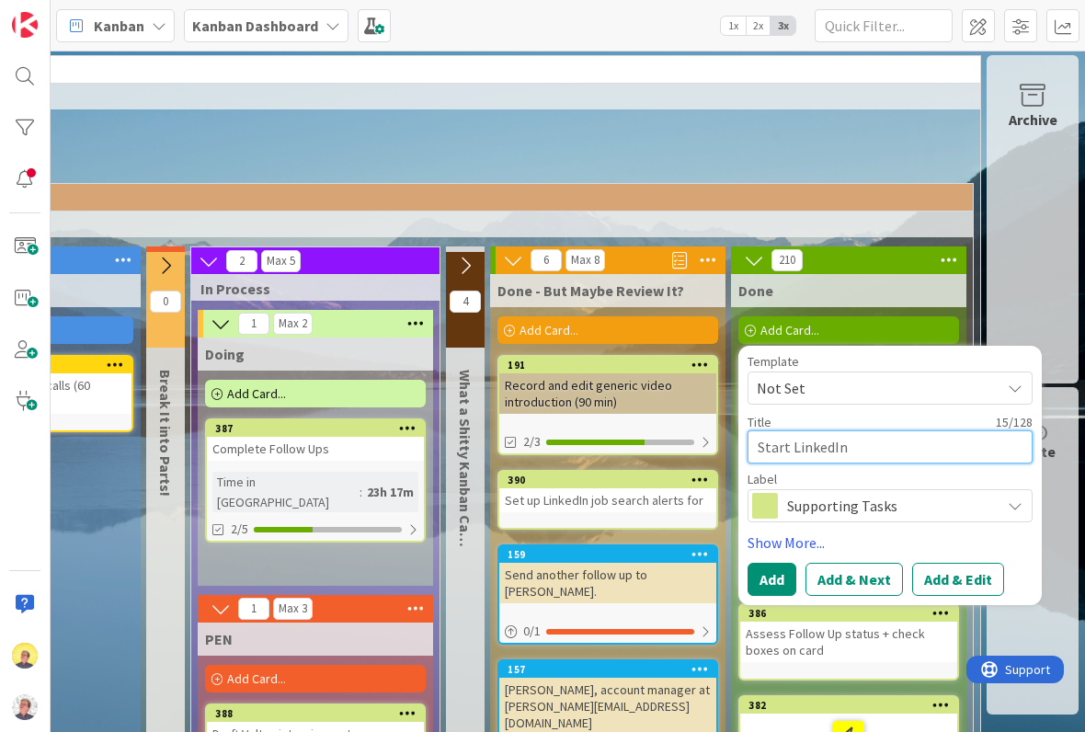
type textarea "x"
type textarea "Start LinkedIn L"
type textarea "x"
type textarea "Start LinkedIn Le"
type textarea "x"
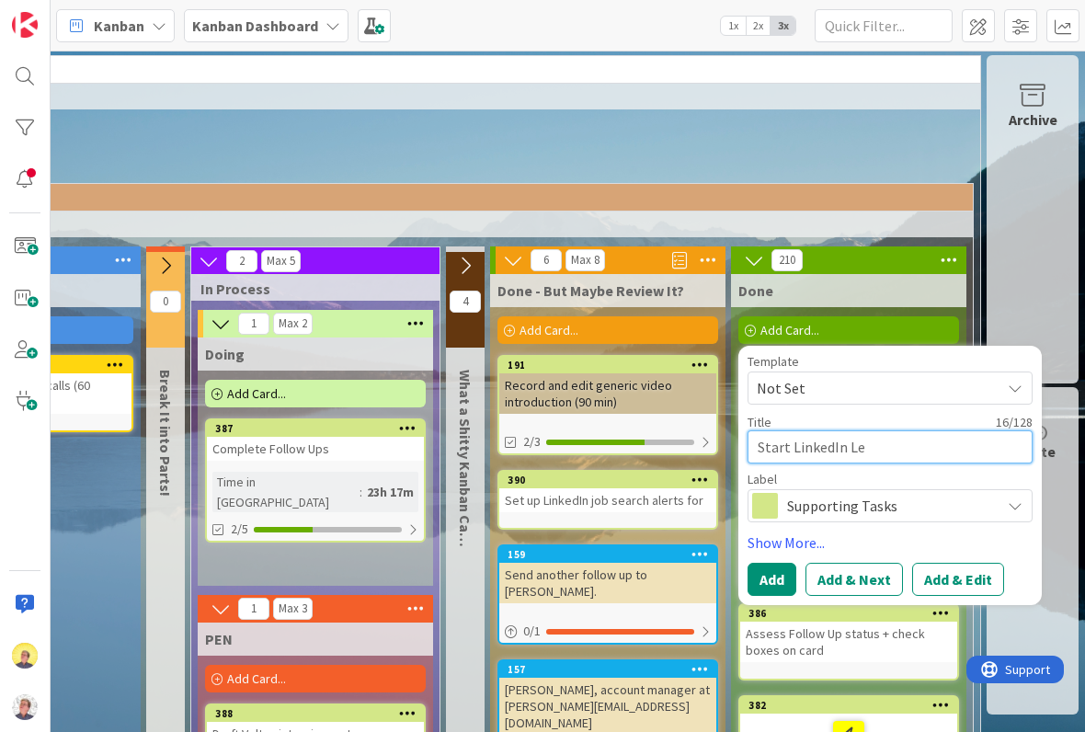
type textarea "Start LinkedIn Lea"
type textarea "x"
type textarea "Start LinkedIn [PERSON_NAME]"
type textarea "x"
type textarea "Start LinkedIn Leari"
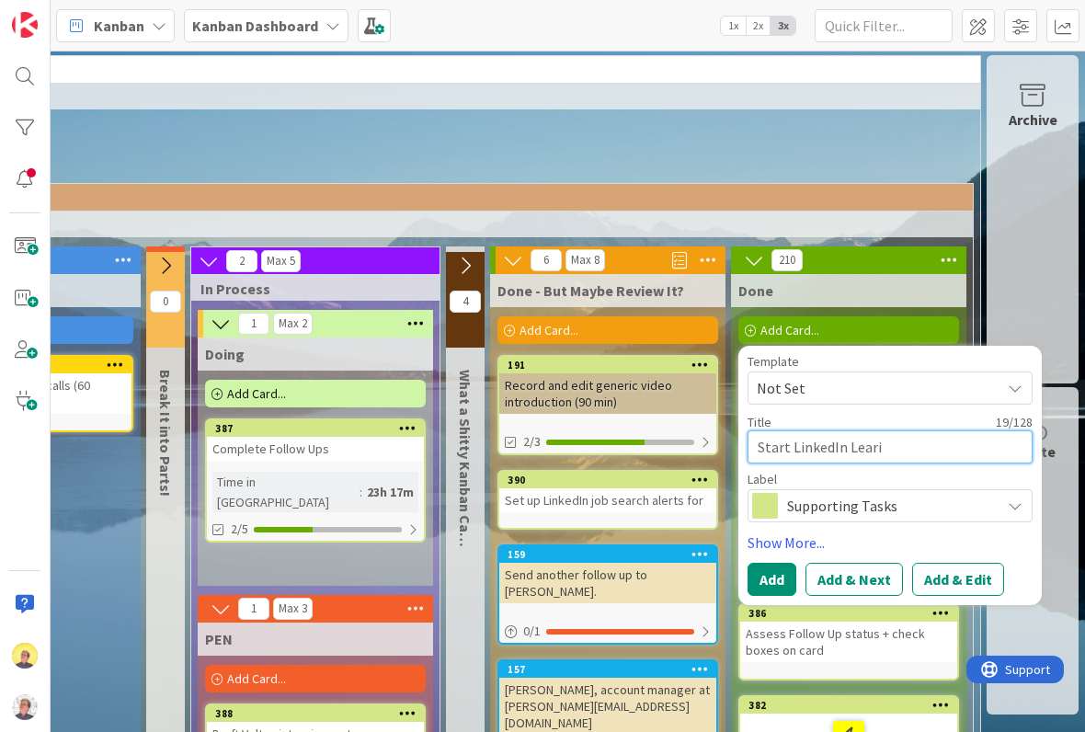
type textarea "x"
type textarea "Start LinkedIn Learin"
type textarea "x"
type textarea "Start LinkedIn Learing"
type textarea "x"
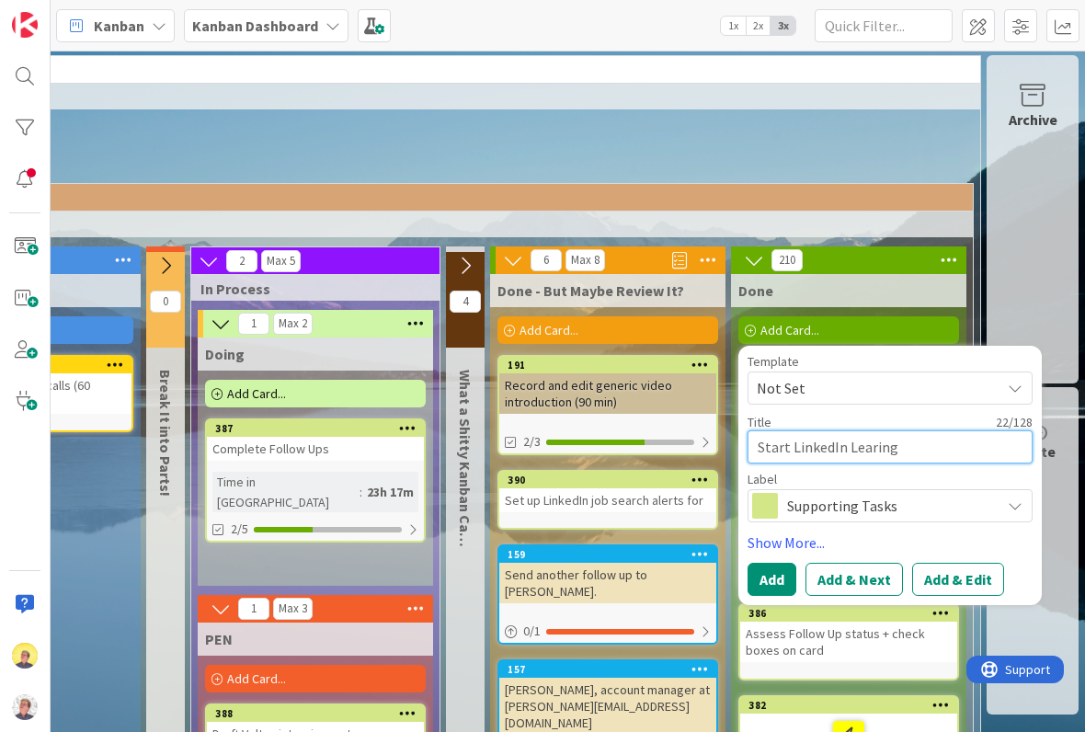
type textarea "Start LinkedIn Learin"
type textarea "x"
type textarea "Start LinkedIn Leari"
type textarea "x"
type textarea "Start LinkedIn [PERSON_NAME]"
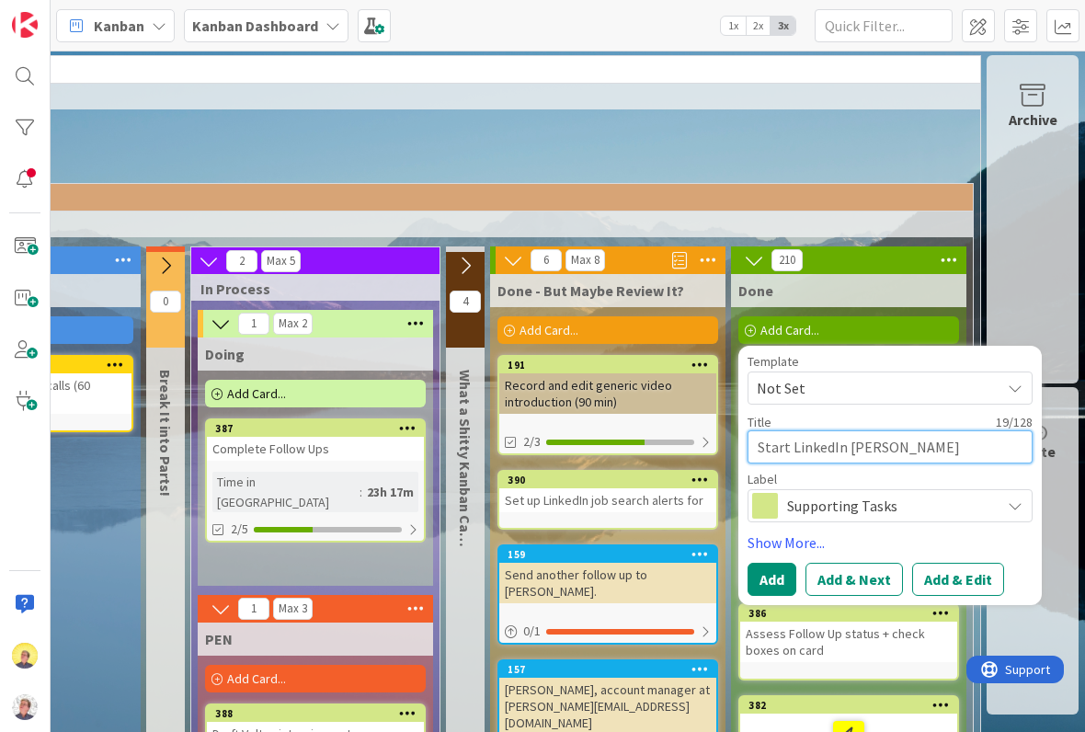
type textarea "x"
type textarea "Start LinkedIn Learn"
type textarea "x"
type textarea "Start LinkedIn Learni"
type textarea "x"
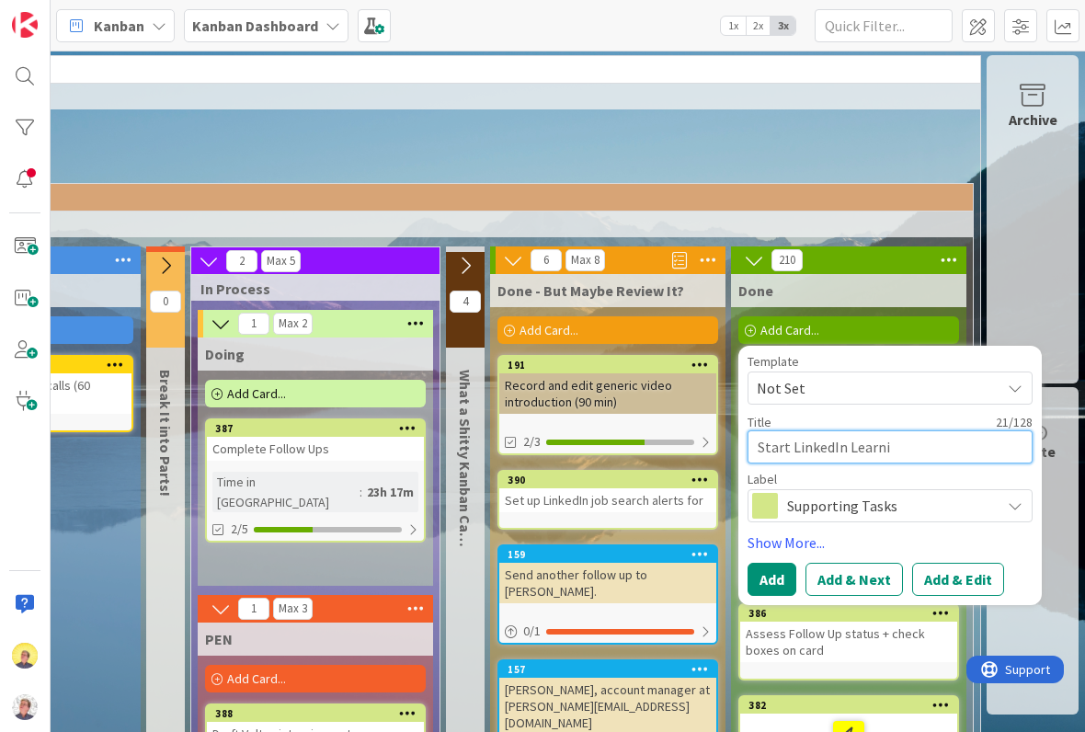
type textarea "Start LinkedIn Learnin"
type textarea "x"
type textarea "Start LinkedIn Learning"
type textarea "x"
type textarea "Start LinkedIn Learning"
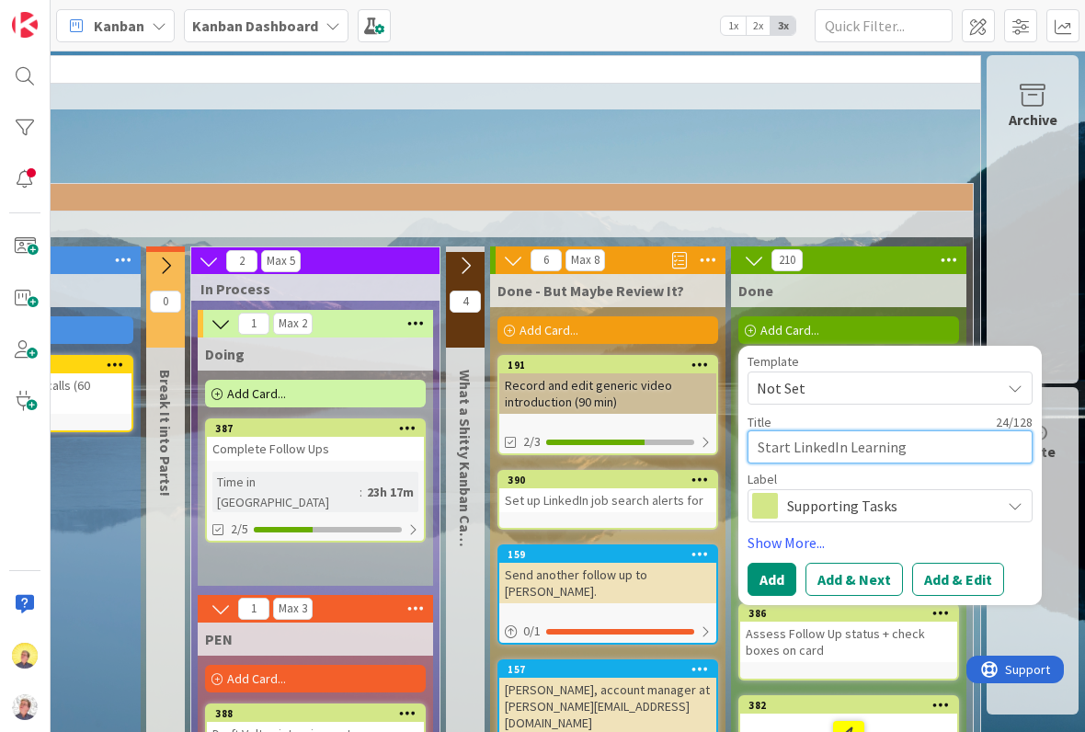
type textarea "x"
type textarea "Start LinkedIn Learning v"
type textarea "x"
type textarea "Start LinkedIn Learning vi"
type textarea "x"
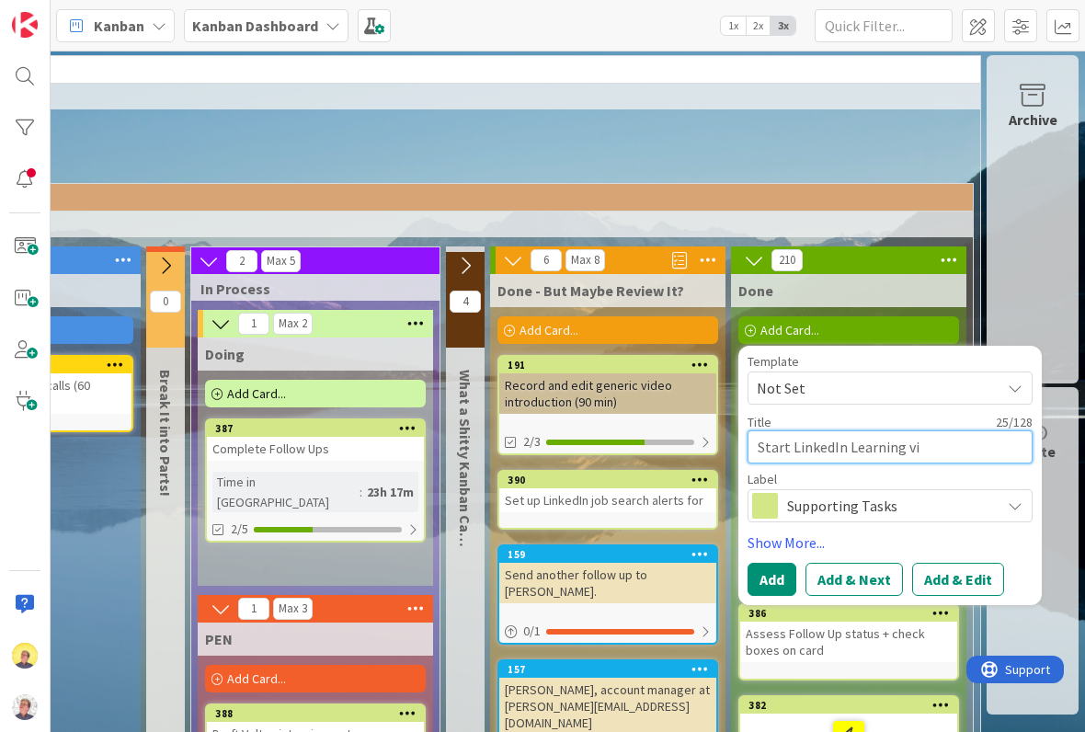
type textarea "Start LinkedIn Learning vid"
type textarea "x"
type textarea "Start LinkedIn Learning vide"
type textarea "x"
type textarea "Start LinkedIn Learning video"
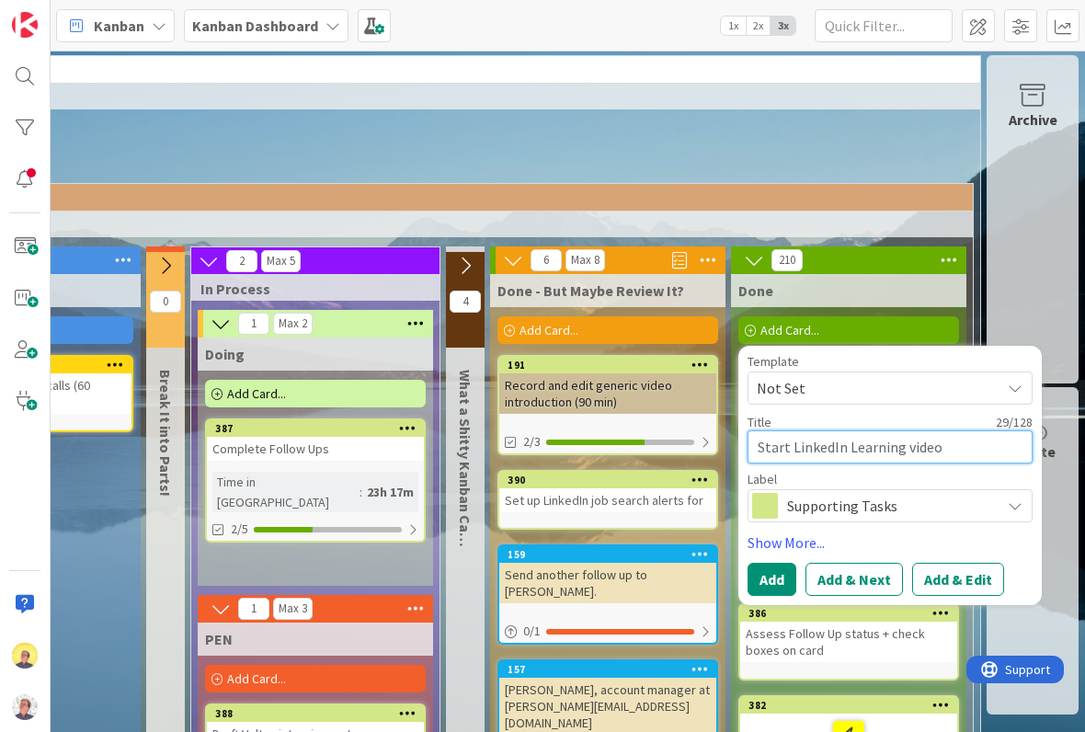
type textarea "x"
type textarea "Start LinkedIn Learning video"
type textarea "x"
type textarea "Start LinkedIn Learning video o"
type textarea "x"
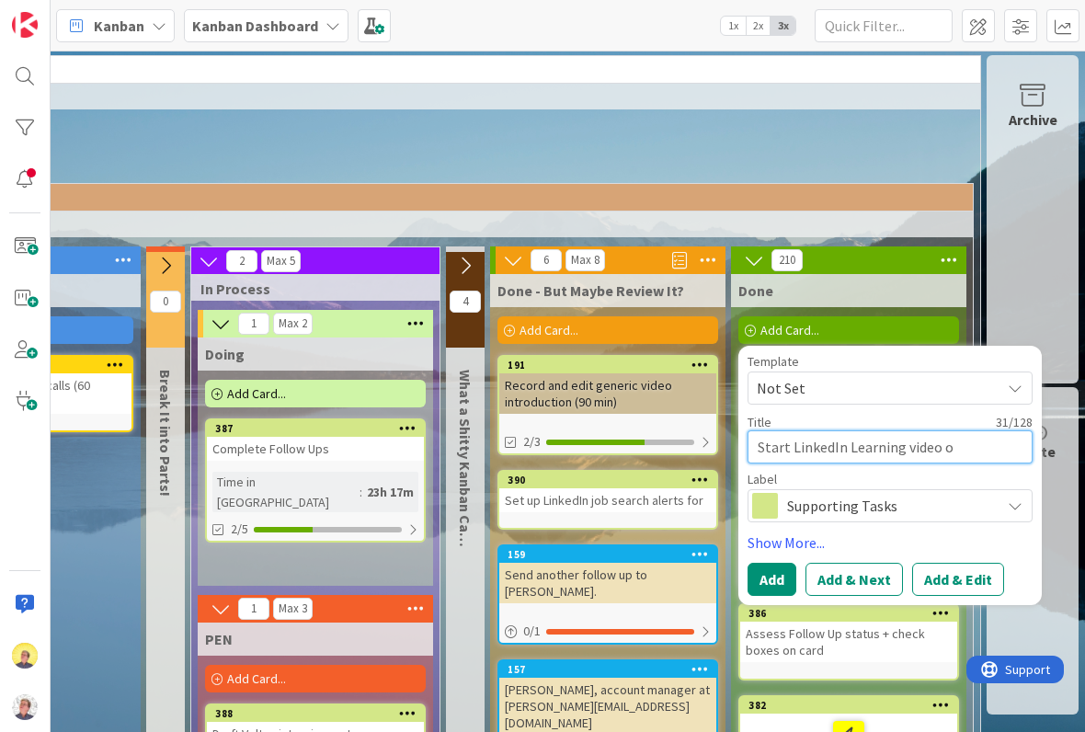
type textarea "Start LinkedIn Learning video on"
type textarea "x"
type textarea "Start LinkedIn Learning video on"
type textarea "x"
type textarea "Start LinkedIn Learning video on"
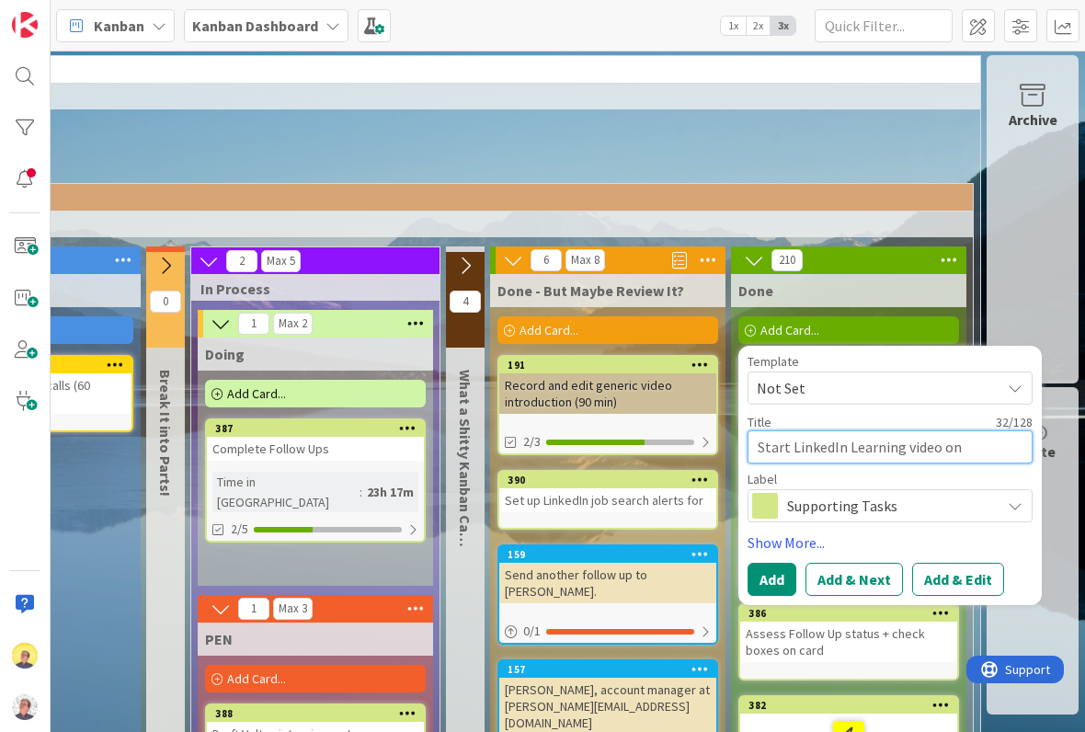
type textarea "x"
type textarea "Start LinkedIn Learning video o"
type textarea "x"
type textarea "Start LinkedIn Learning video"
type textarea "x"
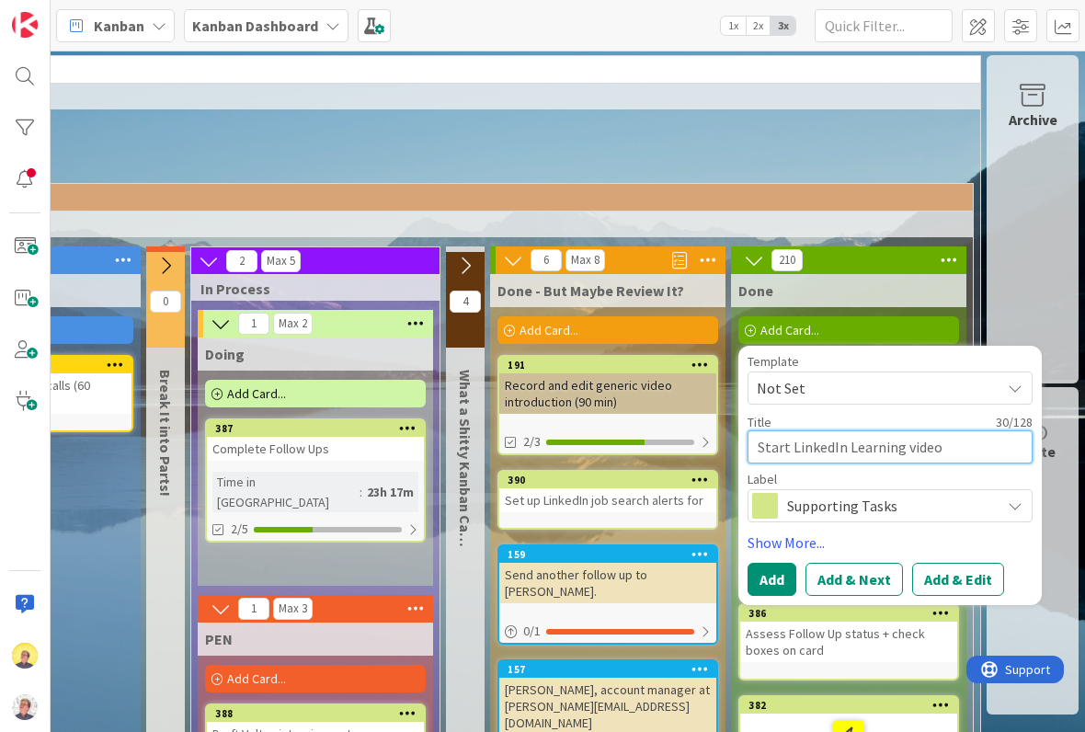
type textarea "Start LinkedIn Learning video i"
type textarea "x"
type textarea "Start LinkedIn Learning video in"
type textarea "x"
type textarea "Start LinkedIn Learning video int"
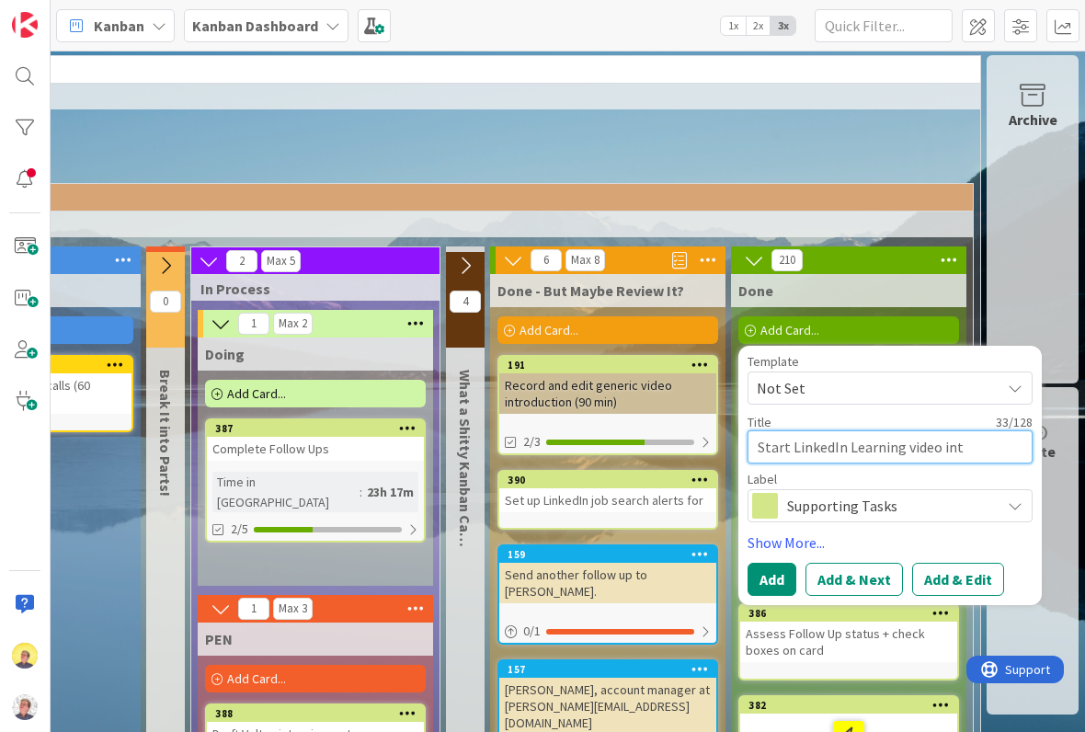
type textarea "x"
type textarea "Start LinkedIn Learning video intr"
type textarea "x"
type textarea "Start LinkedIn Learning video intro"
type textarea "x"
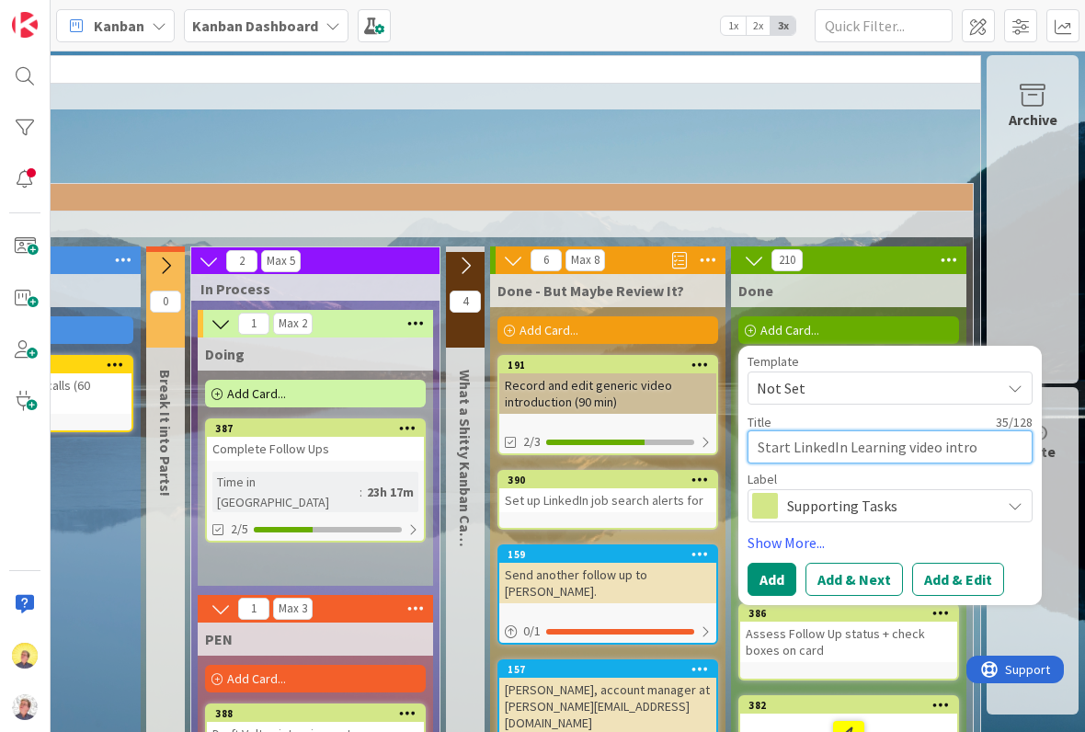
type textarea "Start LinkedIn Learning video intro"
type textarea "x"
type textarea "Start LinkedIn Learning video intro t"
type textarea "x"
type textarea "Start LinkedIn Learning video intro to"
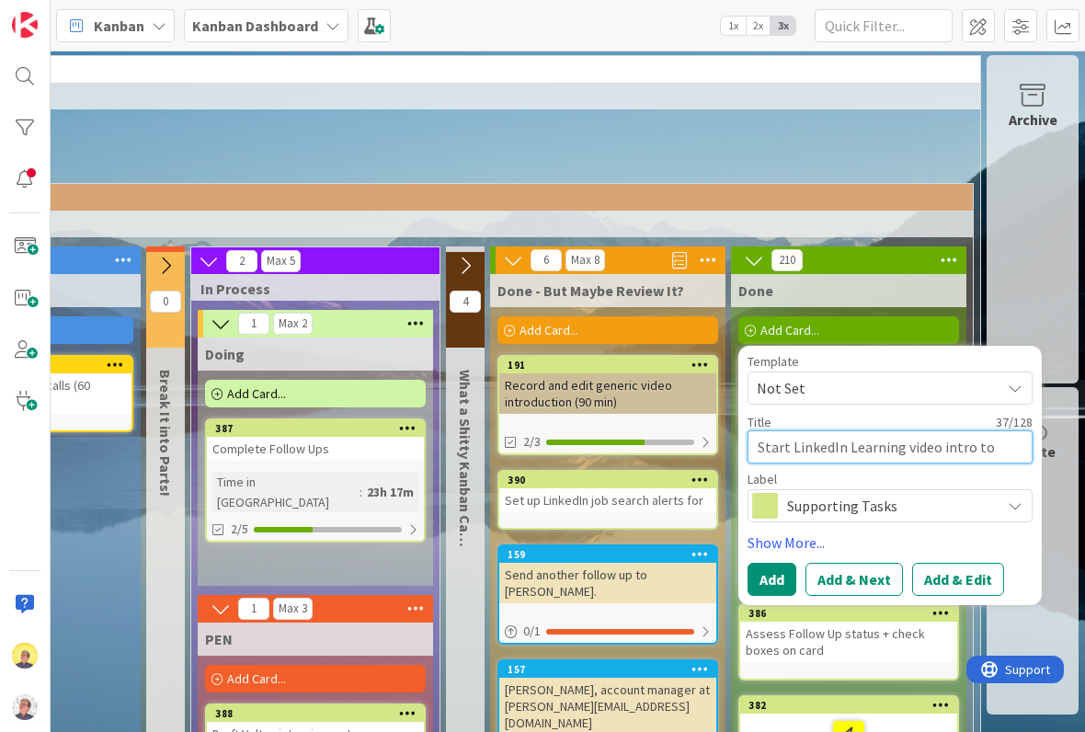
type textarea "x"
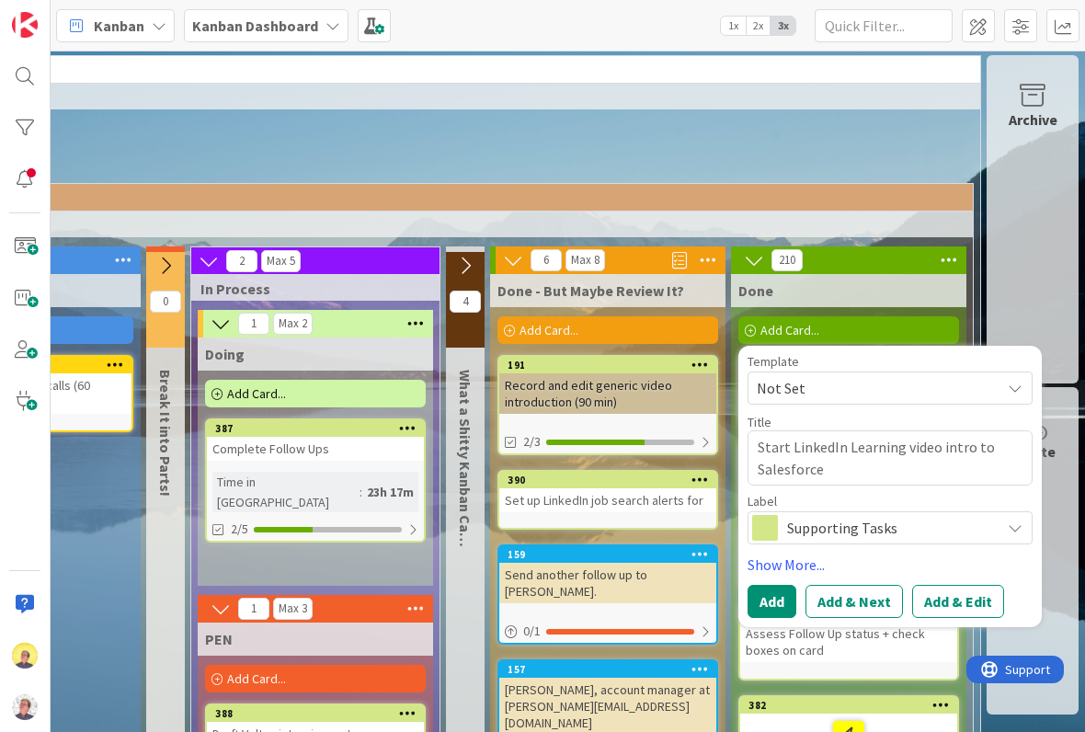
click at [772, 601] on button "Add" at bounding box center [772, 601] width 49 height 33
